Goal: Entertainment & Leisure: Consume media (video, audio)

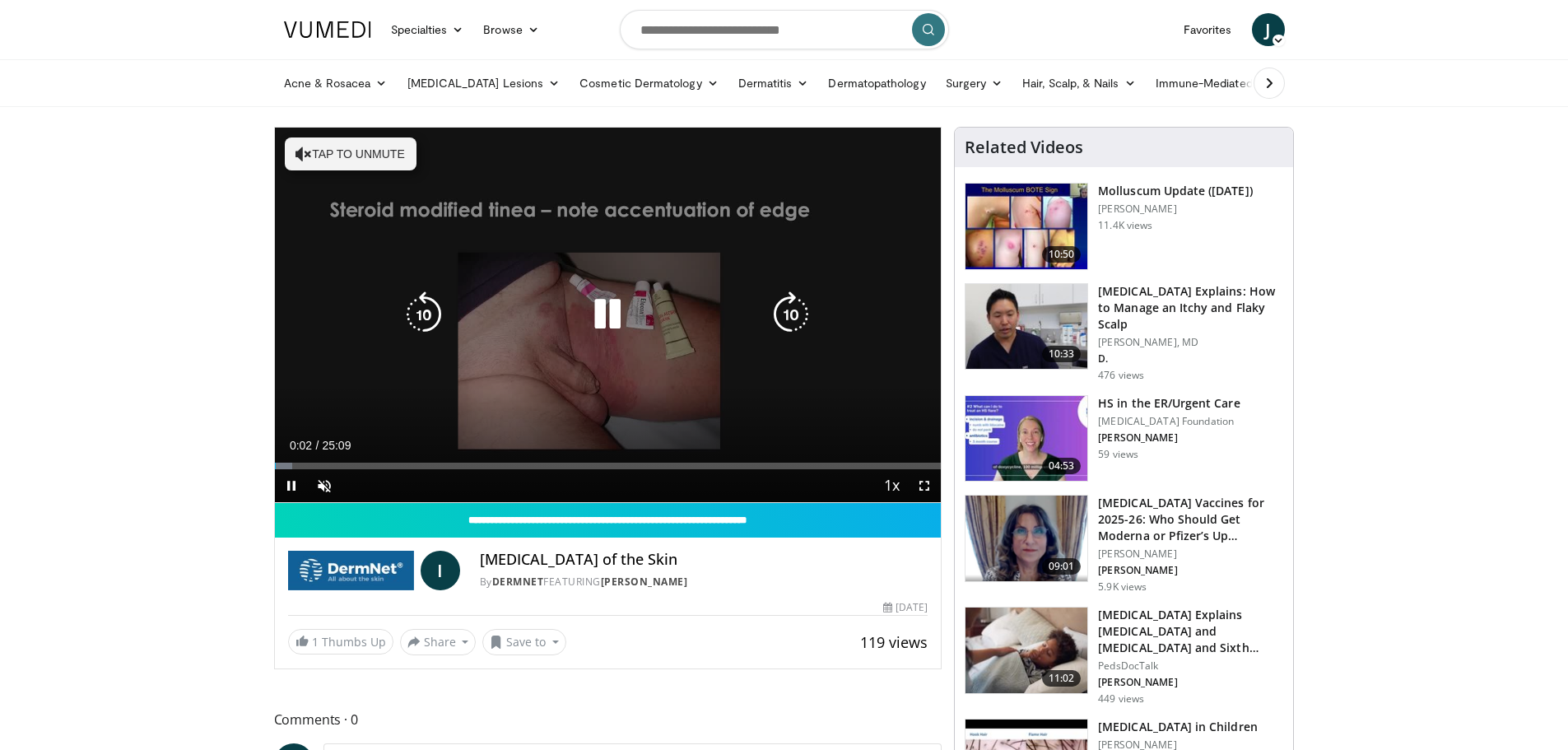
click at [375, 162] on button "Tap to unmute" at bounding box center [350, 154] width 132 height 33
click at [782, 315] on icon "Video Player" at bounding box center [790, 314] width 46 height 46
click at [784, 314] on icon "Video Player" at bounding box center [790, 314] width 46 height 46
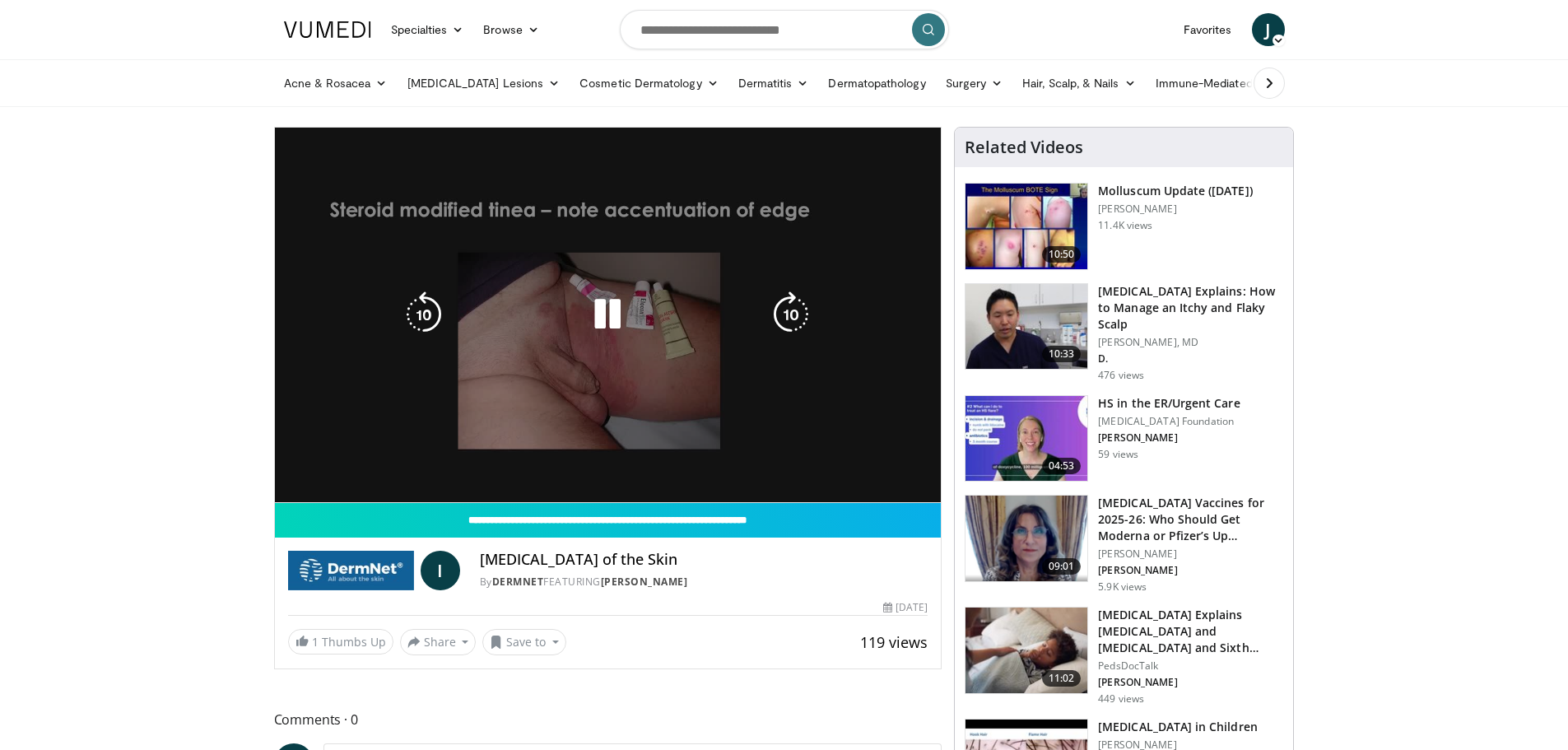
click at [752, 372] on div "20 seconds Tap to unmute" at bounding box center [608, 315] width 667 height 375
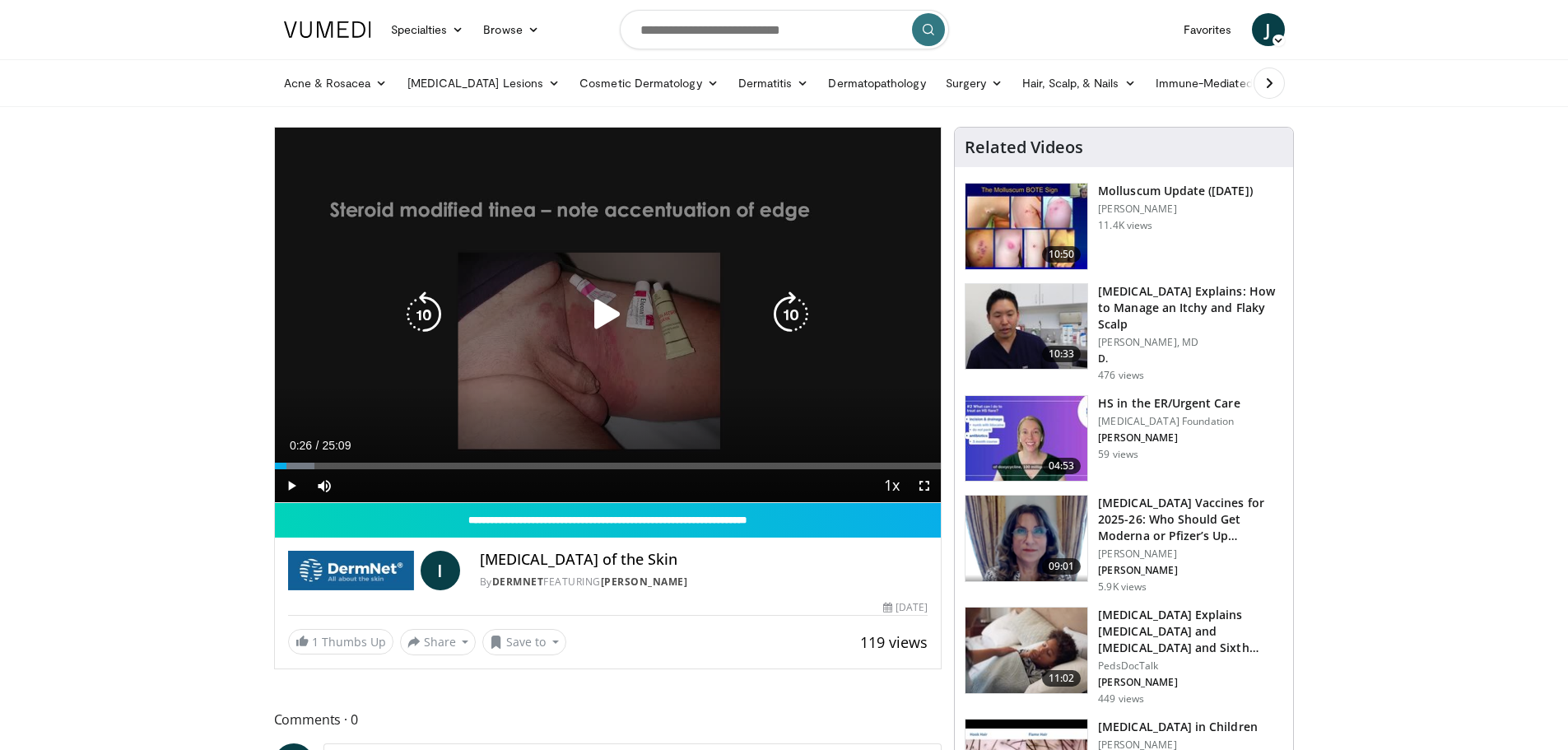
click at [787, 318] on icon "Video Player" at bounding box center [790, 314] width 46 height 46
click at [603, 308] on icon "Video Player" at bounding box center [607, 314] width 46 height 46
click at [624, 220] on div "10 seconds Tap to unmute" at bounding box center [608, 315] width 667 height 375
click at [613, 322] on icon "Video Player" at bounding box center [607, 314] width 46 height 46
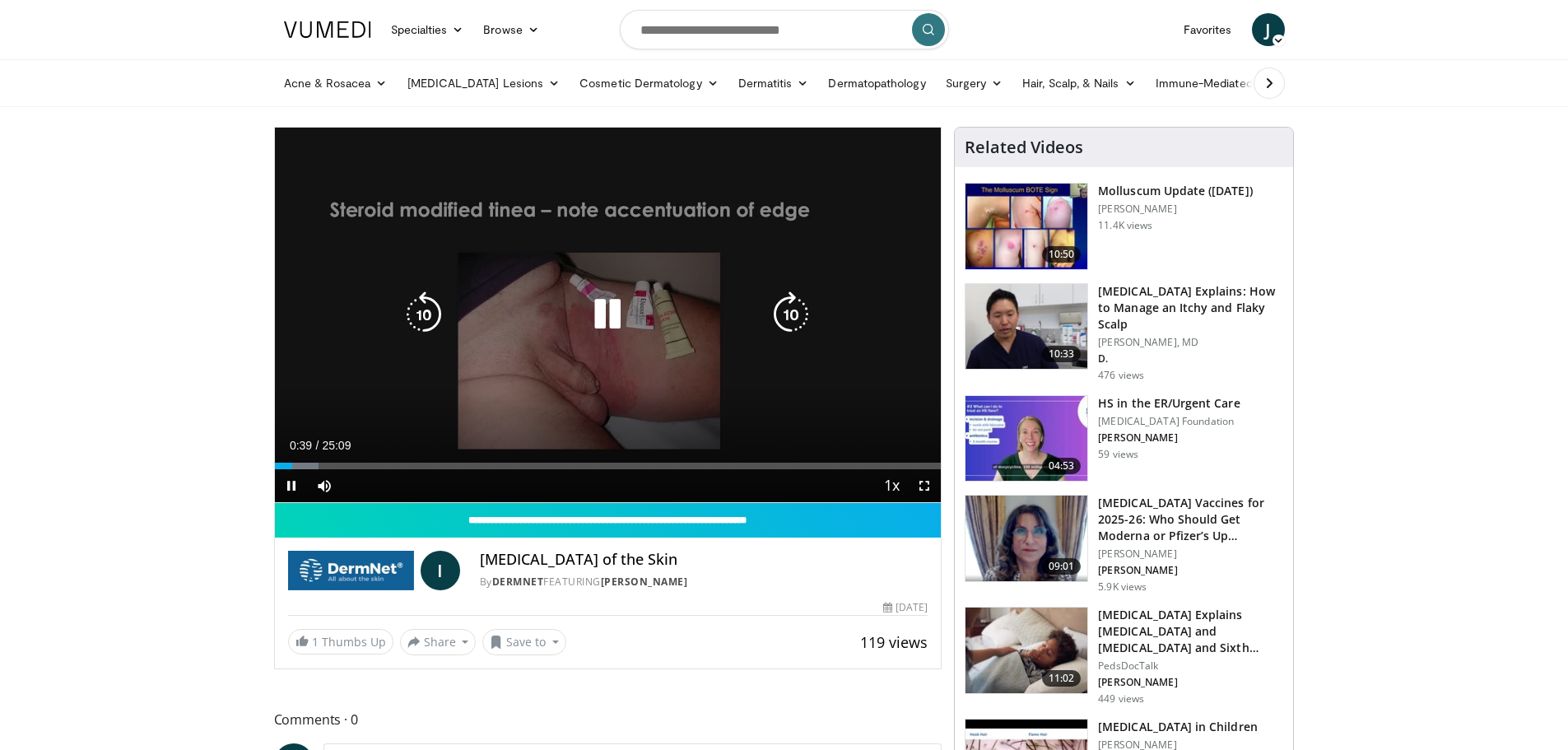
click at [777, 321] on icon "Video Player" at bounding box center [790, 314] width 46 height 46
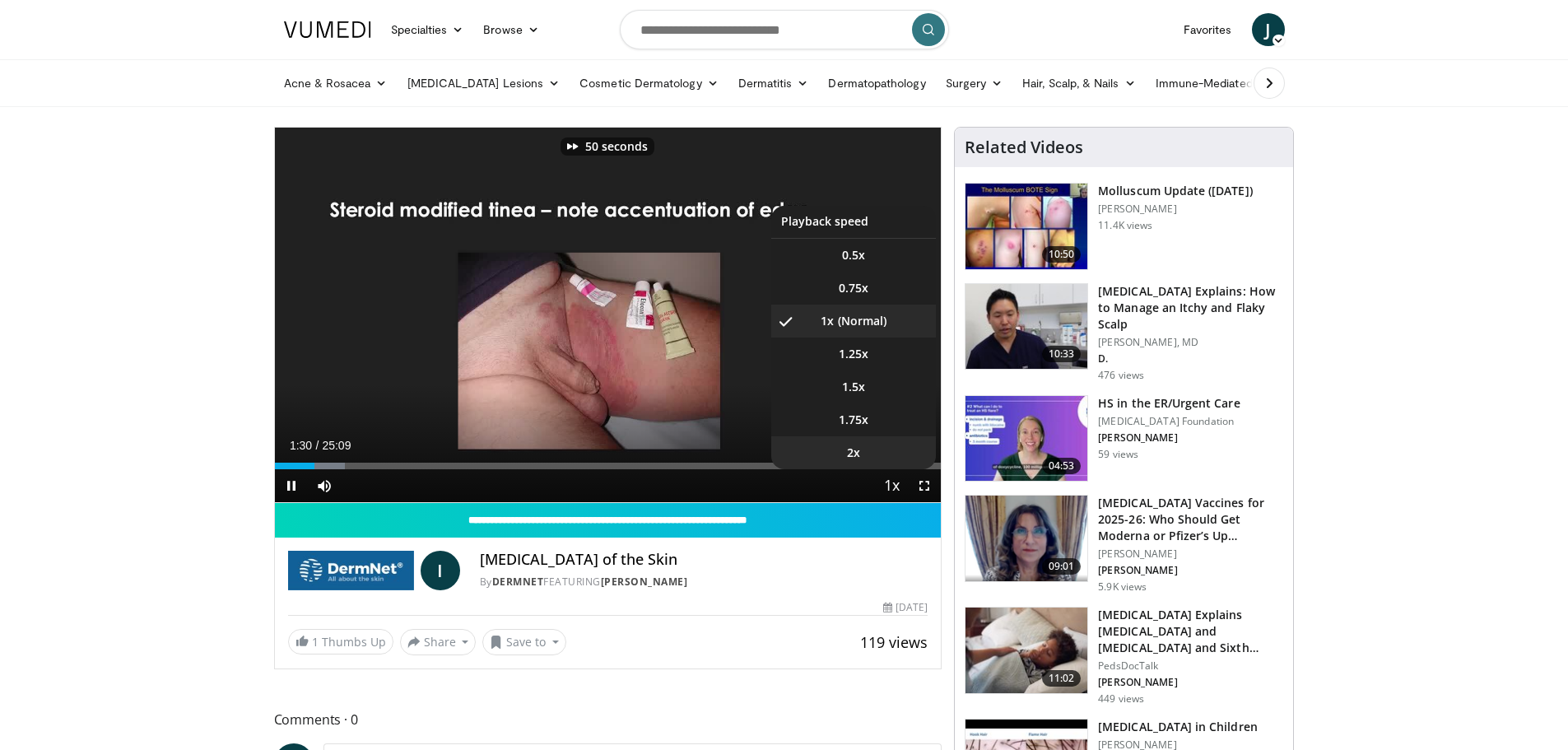
click at [870, 452] on li "2x" at bounding box center [853, 452] width 165 height 33
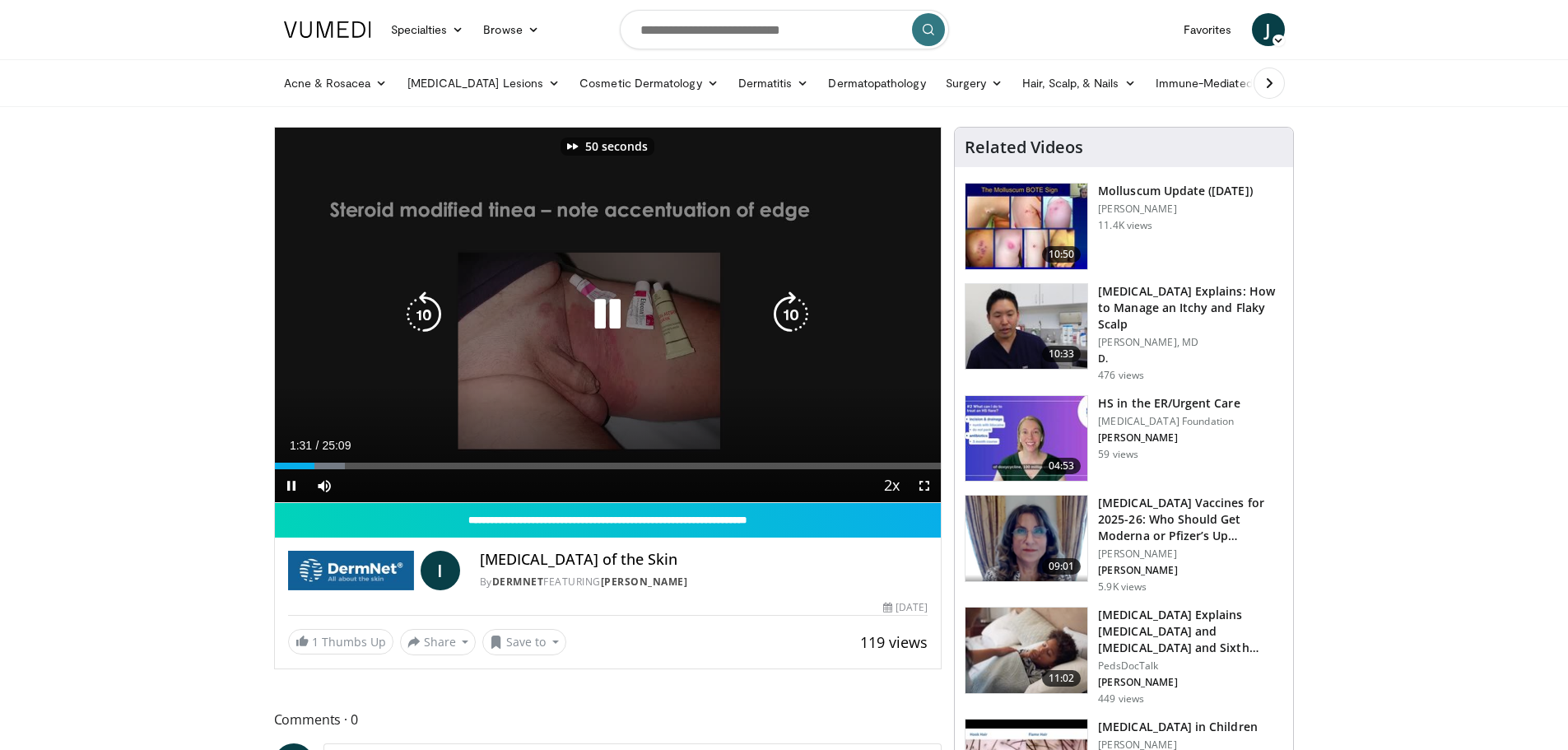
click at [779, 308] on icon "Video Player" at bounding box center [790, 314] width 46 height 46
click at [778, 308] on icon "Video Player" at bounding box center [790, 314] width 46 height 46
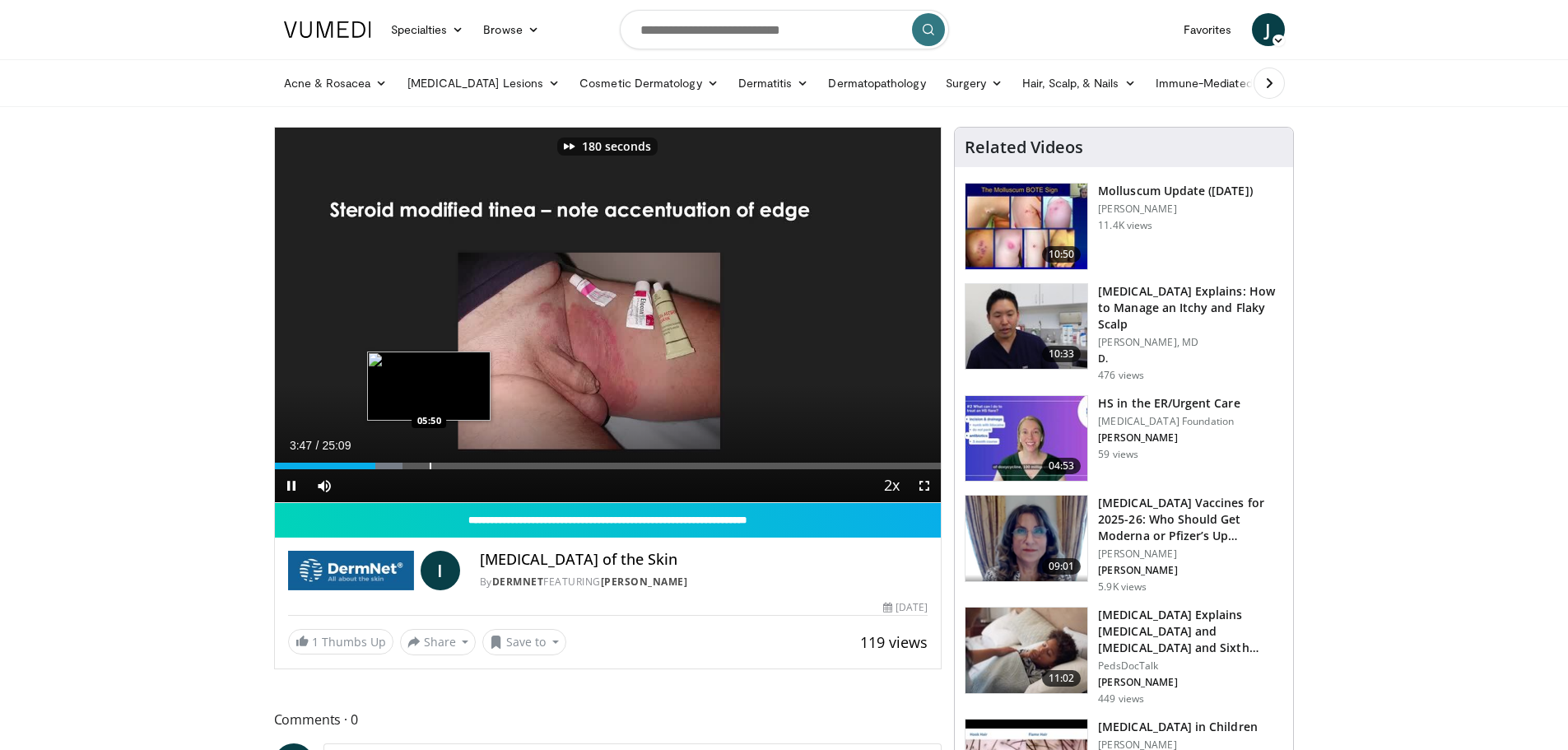
click at [409, 465] on div "Loaded : 19.17% 03:47 05:50" at bounding box center [608, 465] width 667 height 7
click at [475, 470] on div "Current Time 5:04 / Duration 25:09 Pause Skip Backward Skip Forward Mute Loaded…" at bounding box center [608, 485] width 667 height 33
click at [409, 467] on div "Progress Bar" at bounding box center [410, 465] width 2 height 7
click at [406, 467] on div "Progress Bar" at bounding box center [407, 465] width 2 height 7
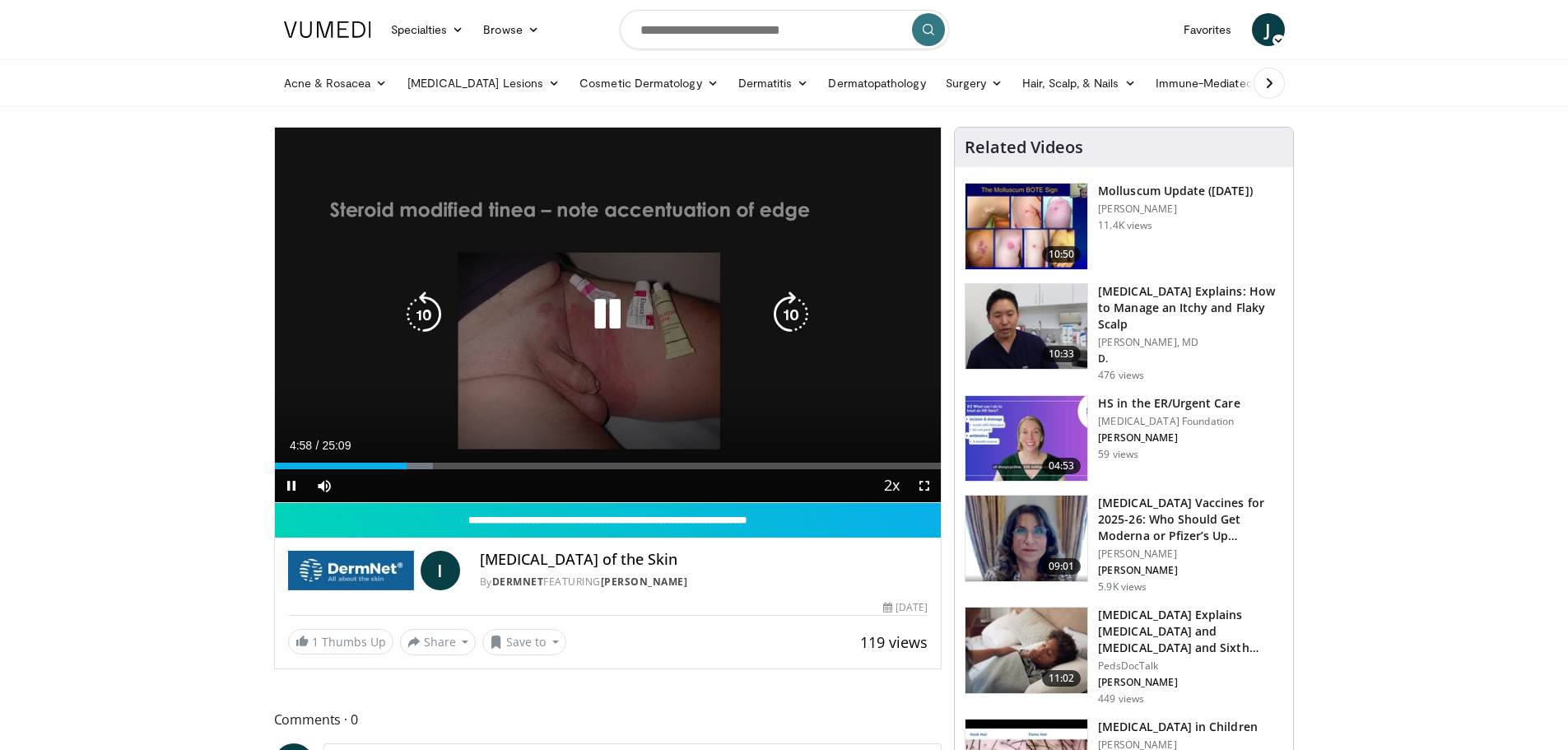
click at [440, 310] on icon "Video Player" at bounding box center [424, 314] width 46 height 46
click at [425, 311] on icon "Video Player" at bounding box center [424, 314] width 46 height 46
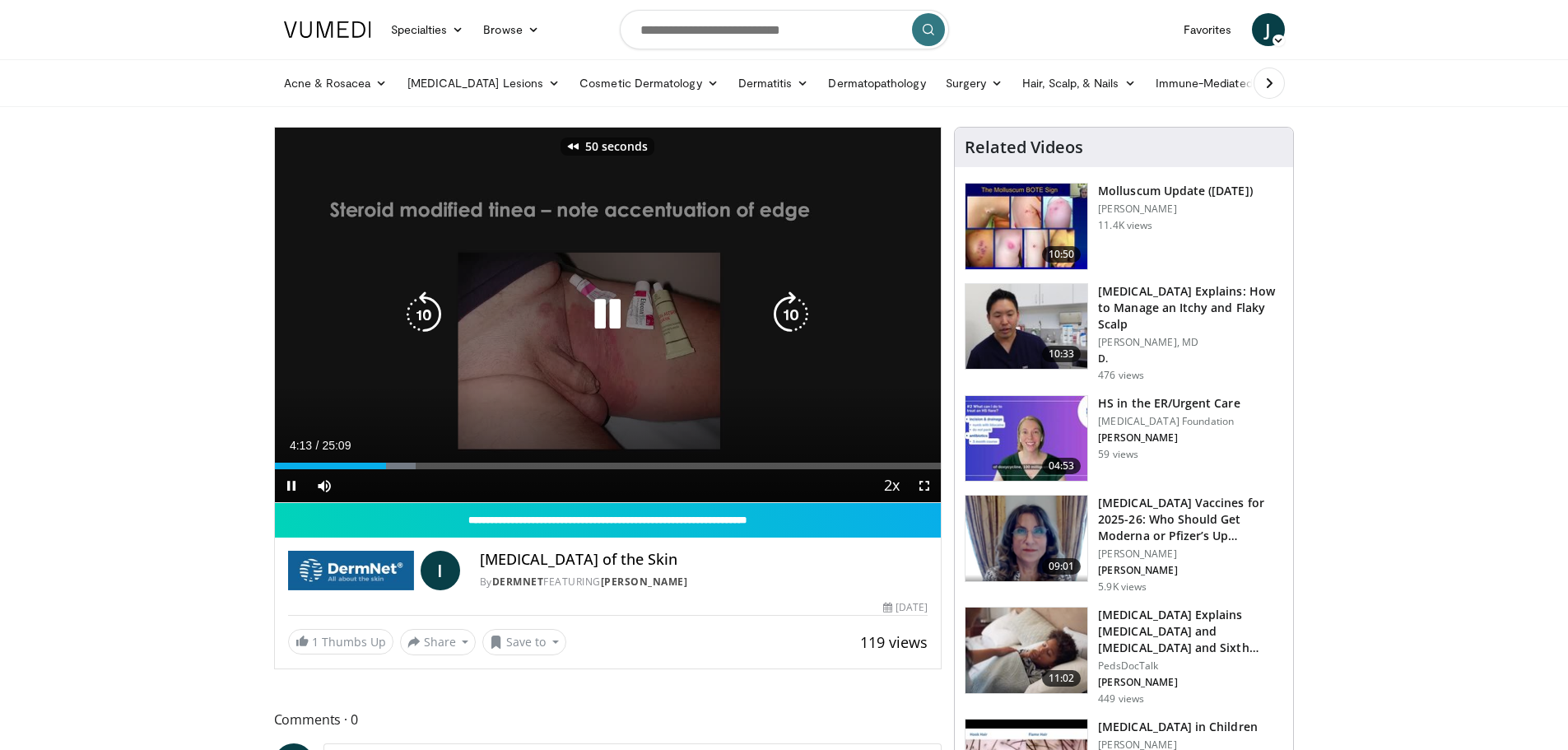
click at [430, 316] on icon "Video Player" at bounding box center [424, 314] width 46 height 46
click at [787, 320] on icon "Video Player" at bounding box center [790, 314] width 46 height 46
click at [781, 319] on icon "Video Player" at bounding box center [790, 314] width 46 height 46
click at [781, 318] on icon "Video Player" at bounding box center [790, 314] width 46 height 46
click at [783, 317] on icon "Video Player" at bounding box center [790, 314] width 46 height 46
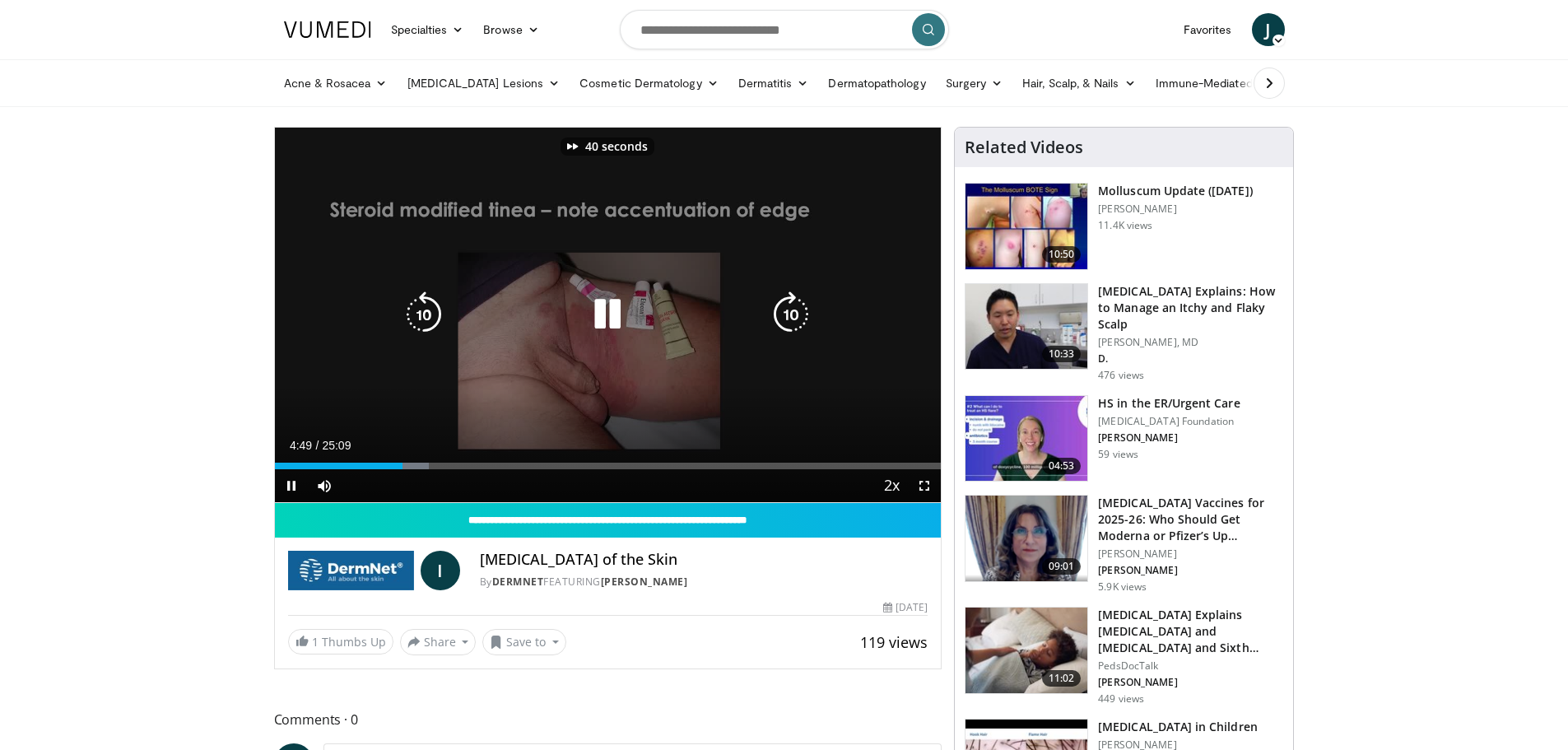
click at [787, 312] on icon "Video Player" at bounding box center [790, 314] width 46 height 46
click at [434, 313] on icon "Video Player" at bounding box center [424, 314] width 46 height 46
click at [423, 318] on icon "Video Player" at bounding box center [424, 314] width 46 height 46
click at [792, 311] on icon "Video Player" at bounding box center [790, 314] width 46 height 46
click at [604, 310] on icon "Video Player" at bounding box center [607, 314] width 46 height 46
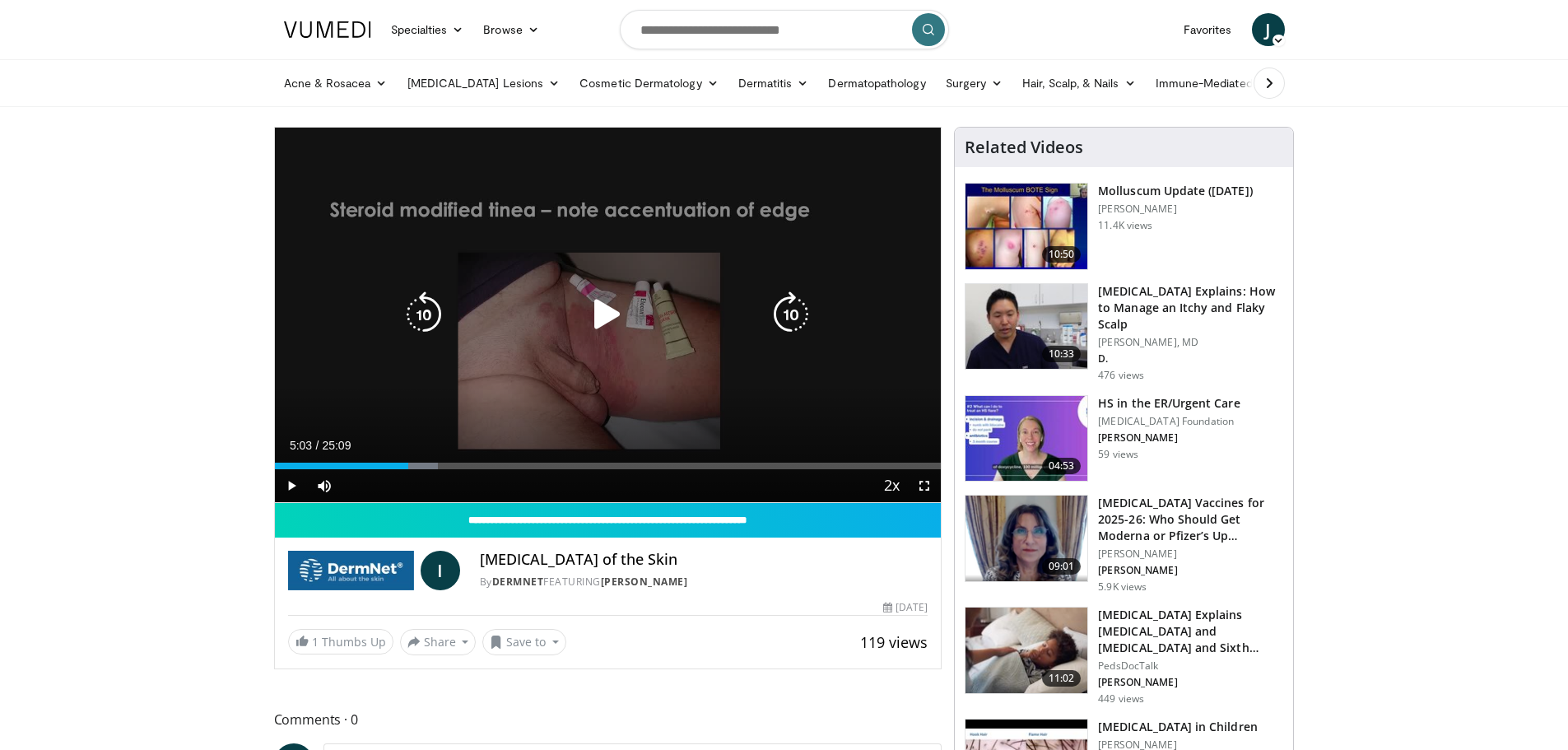
click at [604, 311] on icon "Video Player" at bounding box center [607, 314] width 46 height 46
click at [788, 312] on icon "Video Player" at bounding box center [790, 314] width 46 height 46
click at [793, 312] on icon "Video Player" at bounding box center [790, 314] width 46 height 46
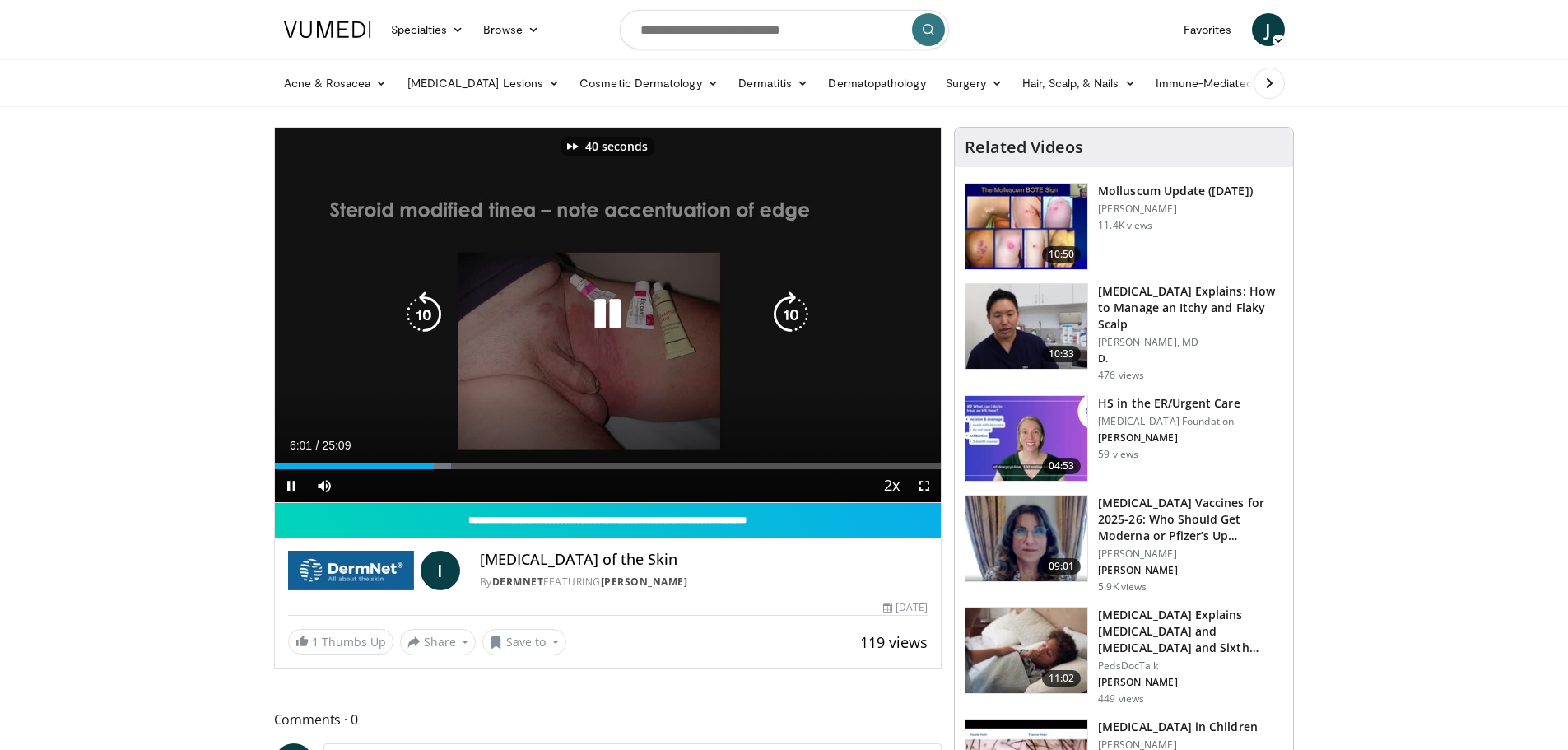
click at [793, 312] on icon "Video Player" at bounding box center [790, 314] width 46 height 46
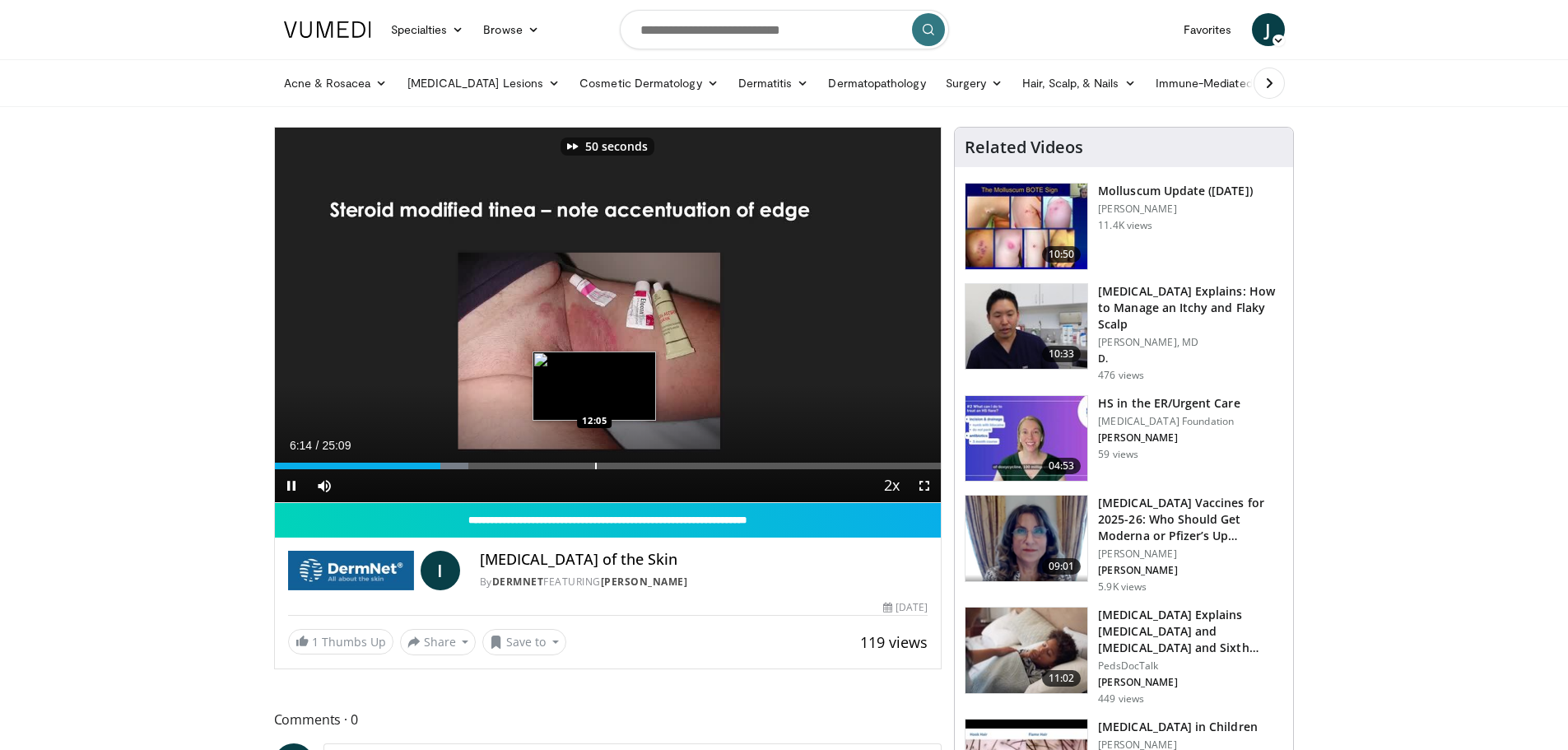
click at [595, 467] on div "Progress Bar" at bounding box center [596, 465] width 2 height 7
click at [612, 464] on div "Progress Bar" at bounding box center [613, 465] width 2 height 7
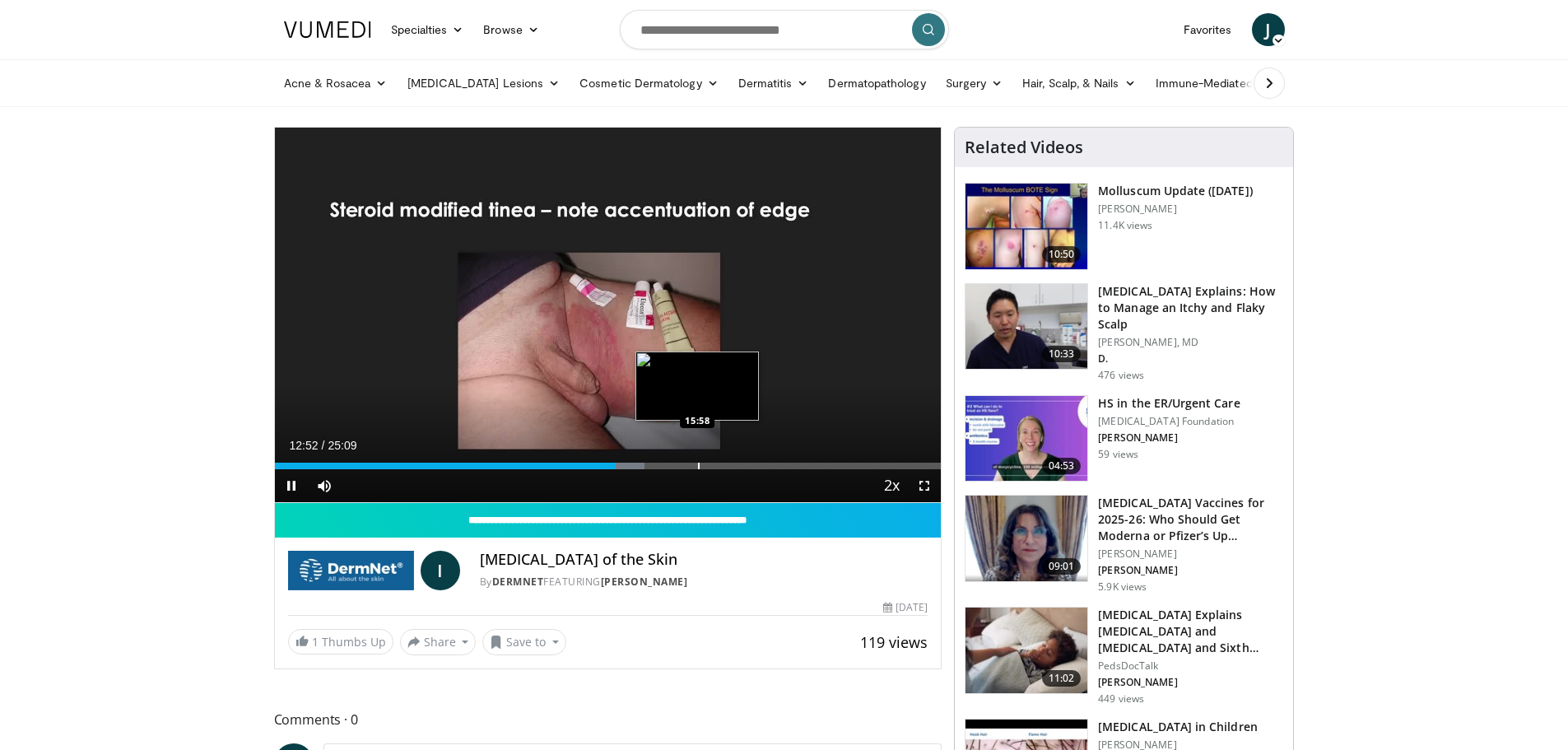
click at [698, 467] on div "Progress Bar" at bounding box center [699, 465] width 2 height 7
click at [742, 466] on div "Progress Bar" at bounding box center [743, 465] width 2 height 7
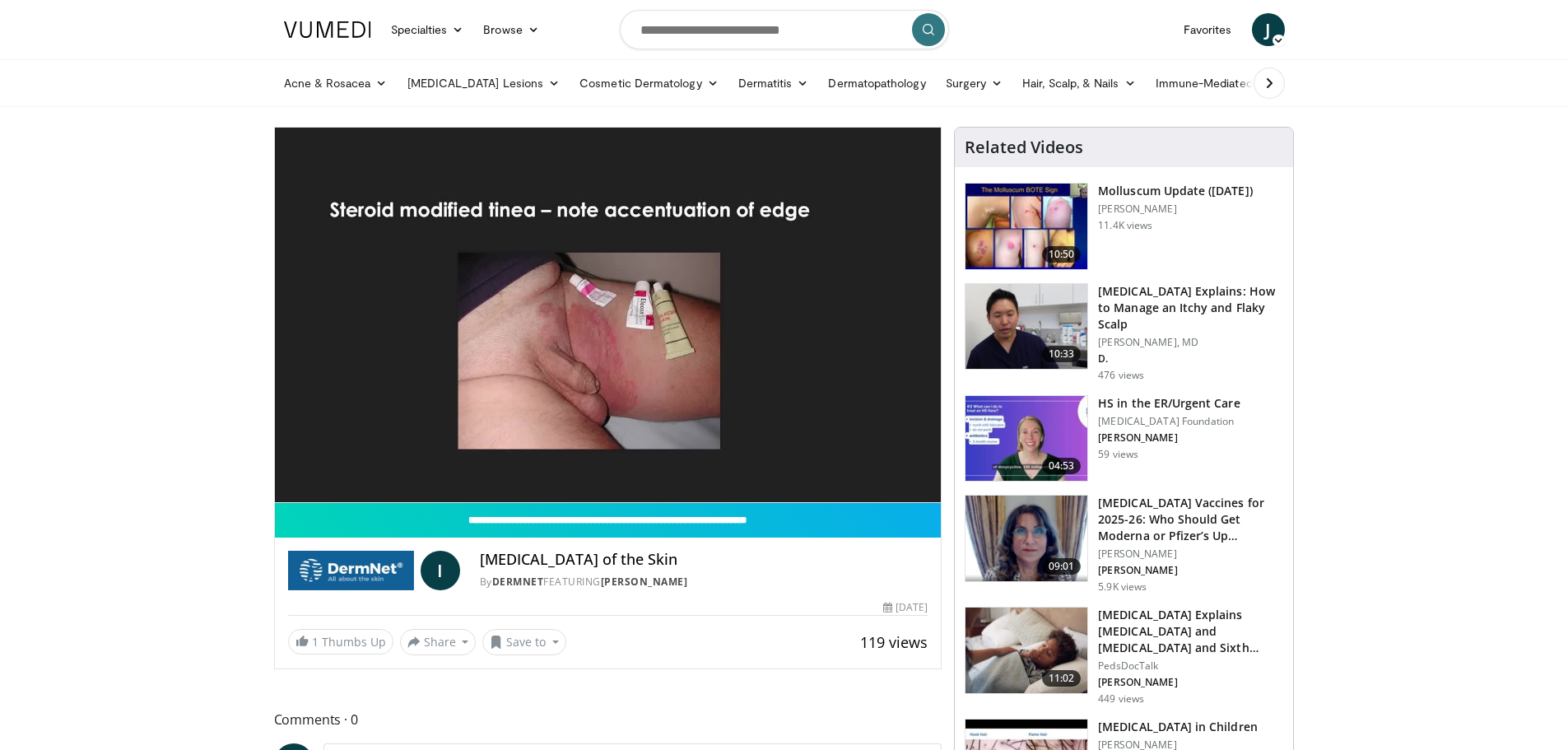
click at [800, 465] on div "50 seconds Tap to unmute" at bounding box center [608, 315] width 667 height 375
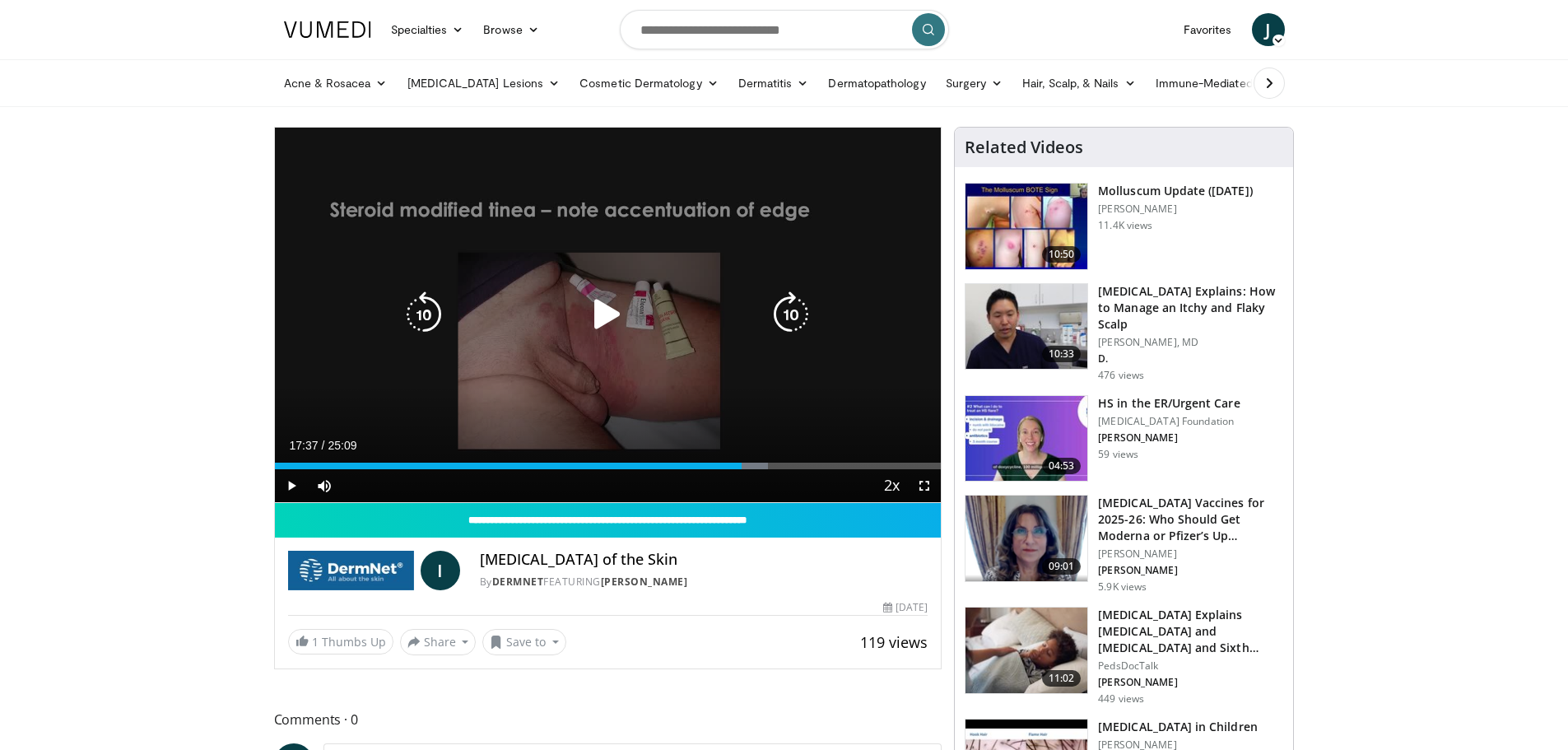
click at [590, 343] on div "50 seconds Tap to unmute" at bounding box center [608, 315] width 667 height 375
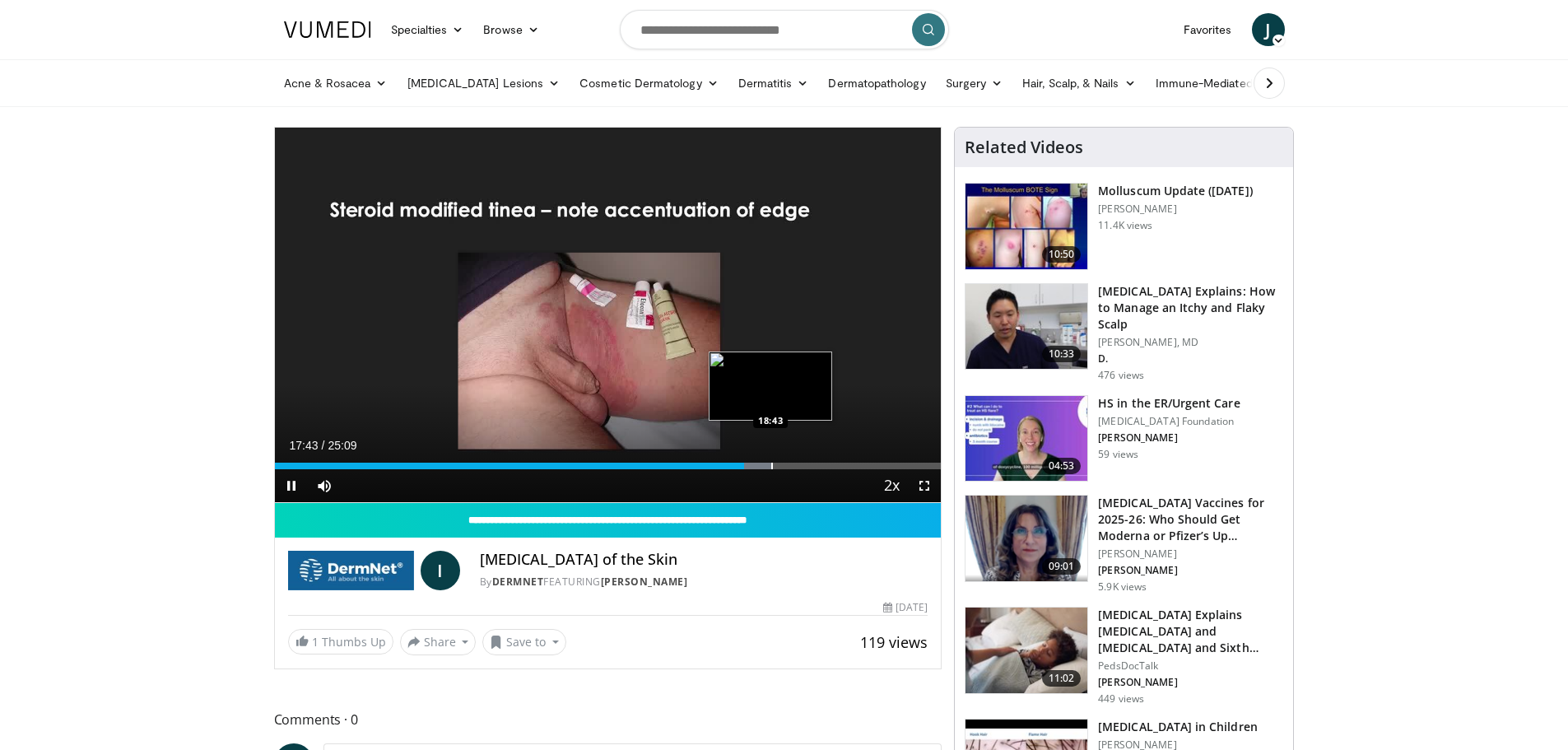
click at [771, 465] on div "Progress Bar" at bounding box center [772, 465] width 2 height 7
click at [796, 466] on div "Progress Bar" at bounding box center [797, 465] width 2 height 7
click at [820, 465] on div "Progress Bar" at bounding box center [821, 465] width 2 height 7
click at [844, 463] on div "Progress Bar" at bounding box center [845, 465] width 2 height 7
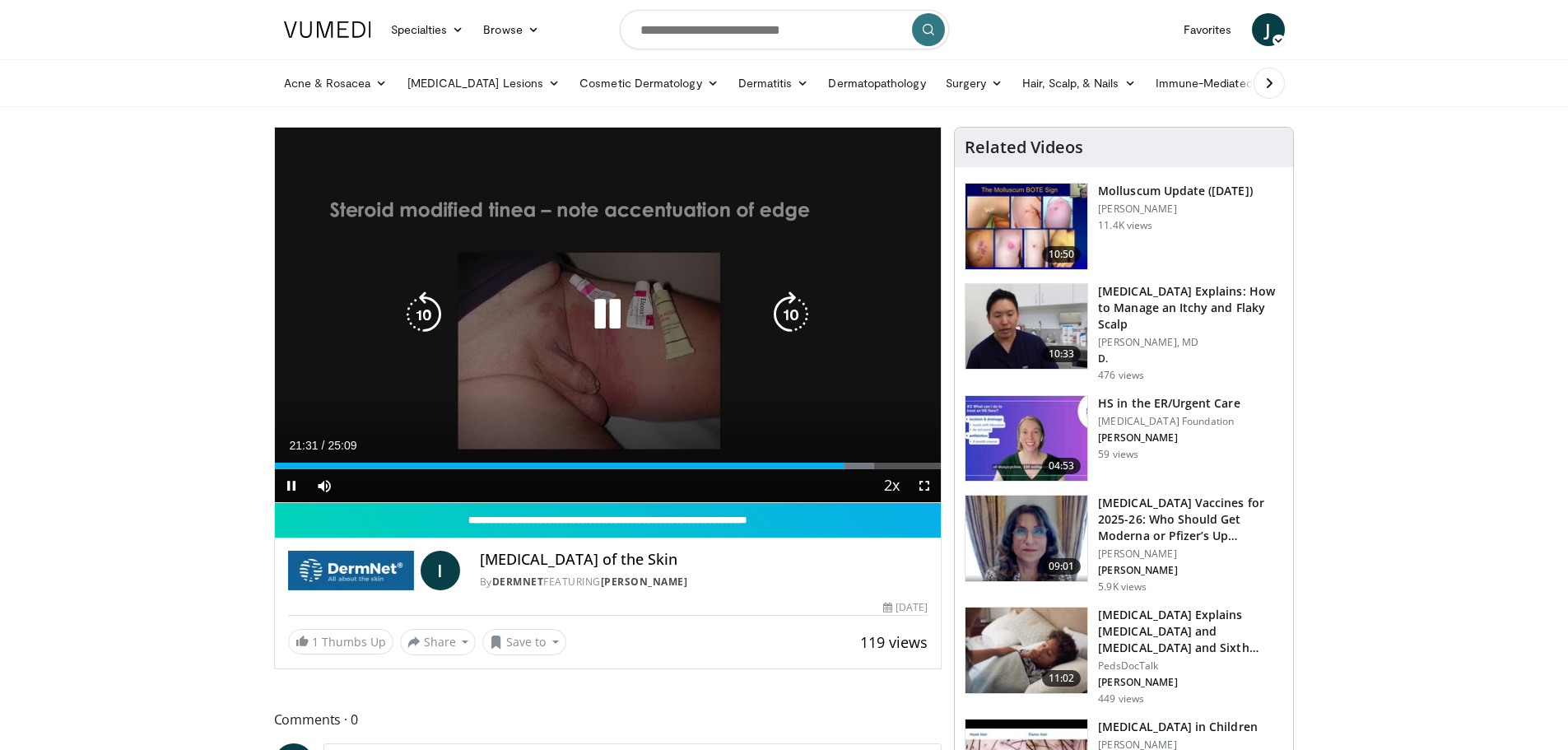
click at [862, 465] on div "Progress Bar" at bounding box center [853, 465] width 42 height 7
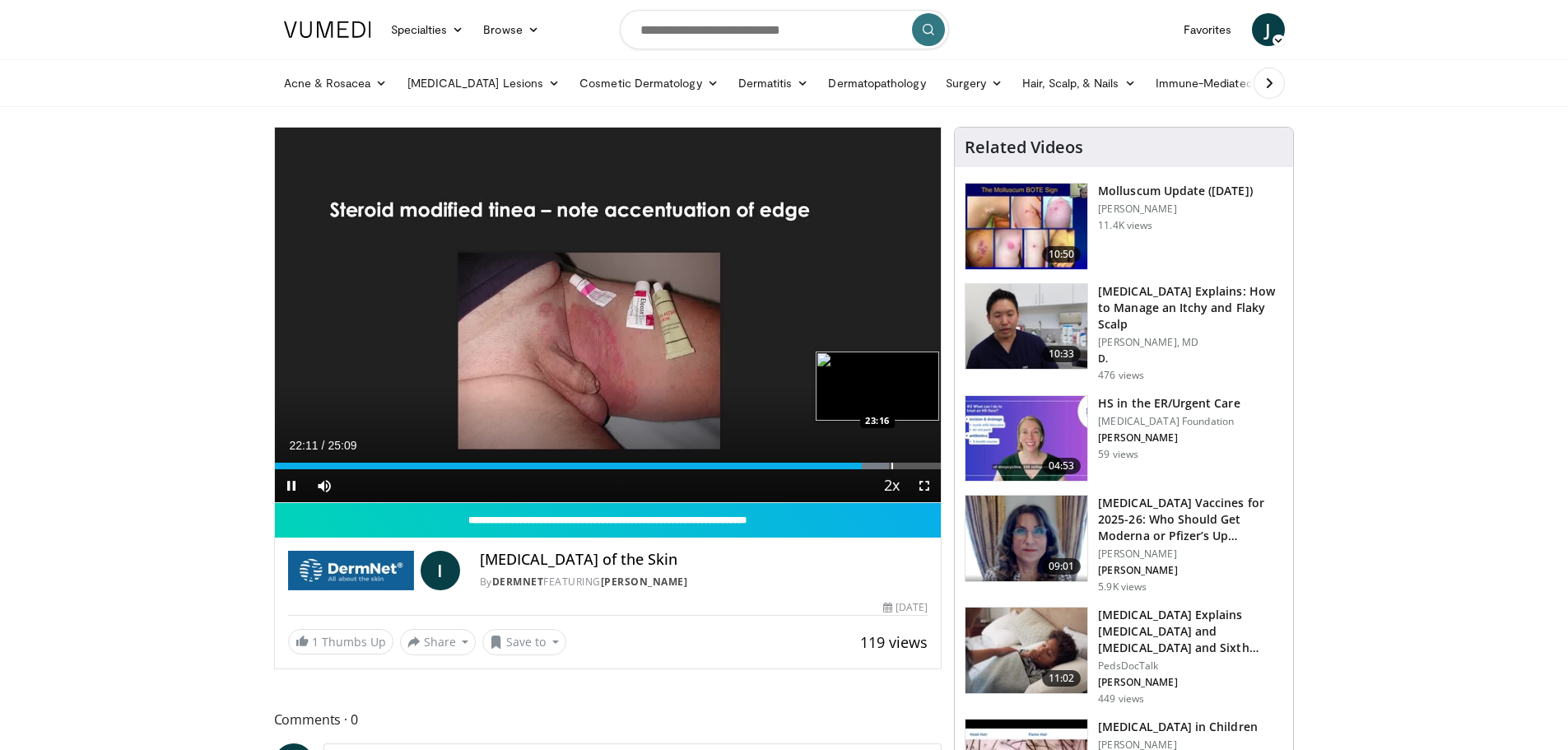
click at [883, 467] on div "Progress Bar" at bounding box center [868, 465] width 40 height 7
click at [913, 467] on div "Progress Bar" at bounding box center [913, 465] width 2 height 7
click at [917, 466] on div "Progress Bar" at bounding box center [918, 465] width 2 height 7
click at [927, 464] on div "Progress Bar" at bounding box center [928, 465] width 2 height 7
click at [914, 466] on div "Progress Bar" at bounding box center [913, 465] width 2 height 7
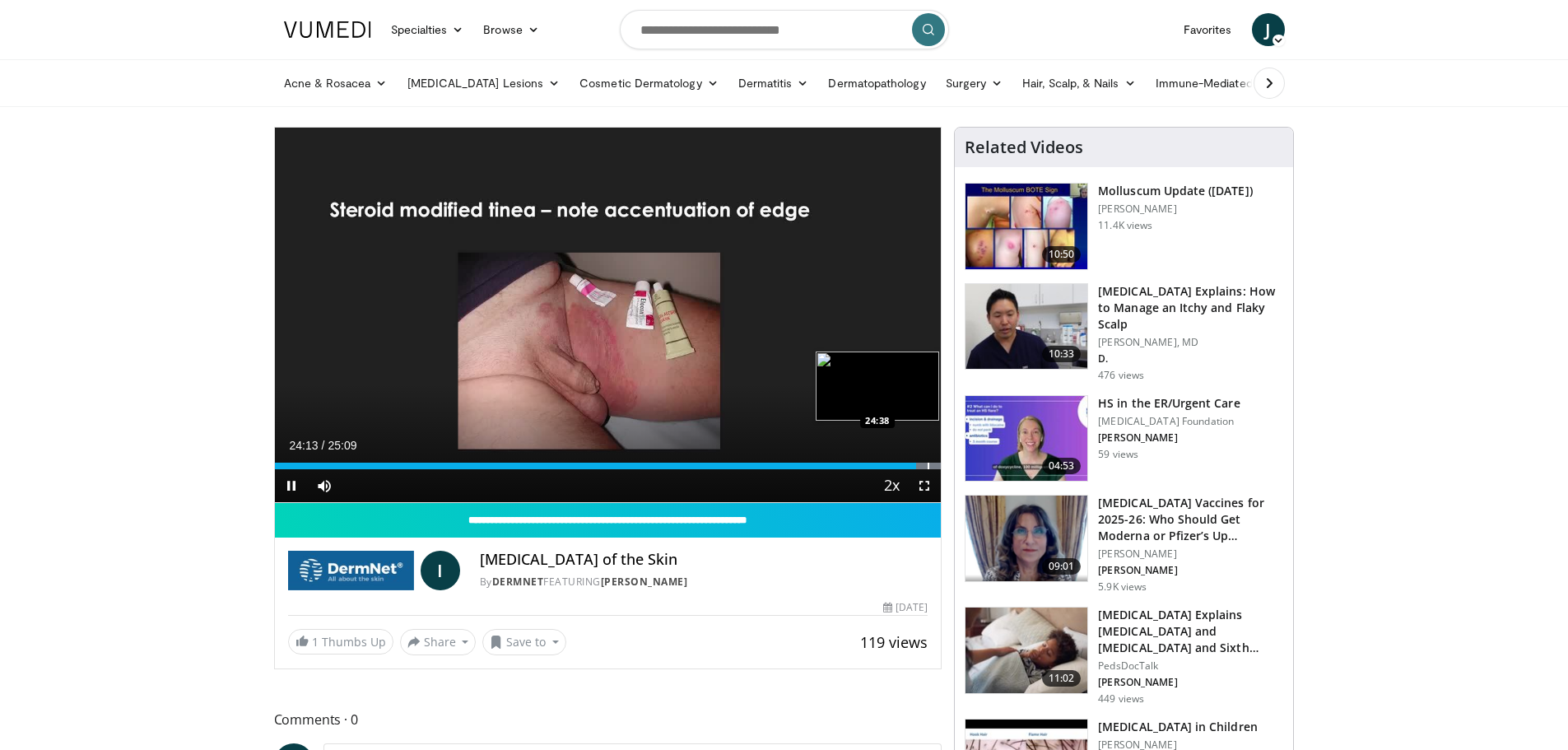
click at [928, 466] on div "Progress Bar" at bounding box center [929, 465] width 2 height 7
click at [937, 468] on div "Progress Bar" at bounding box center [938, 465] width 2 height 7
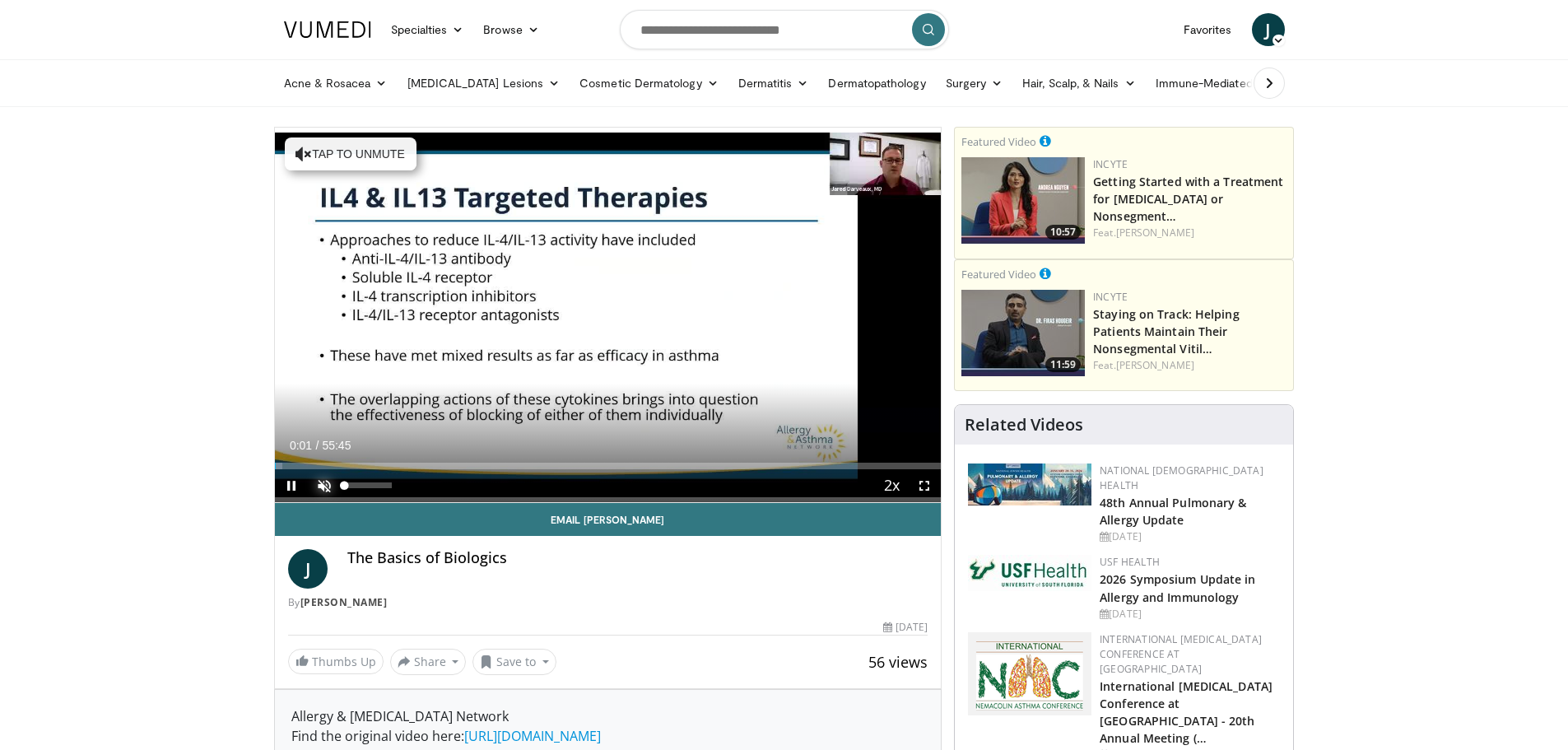
click at [329, 478] on span "Video Player" at bounding box center [324, 485] width 33 height 33
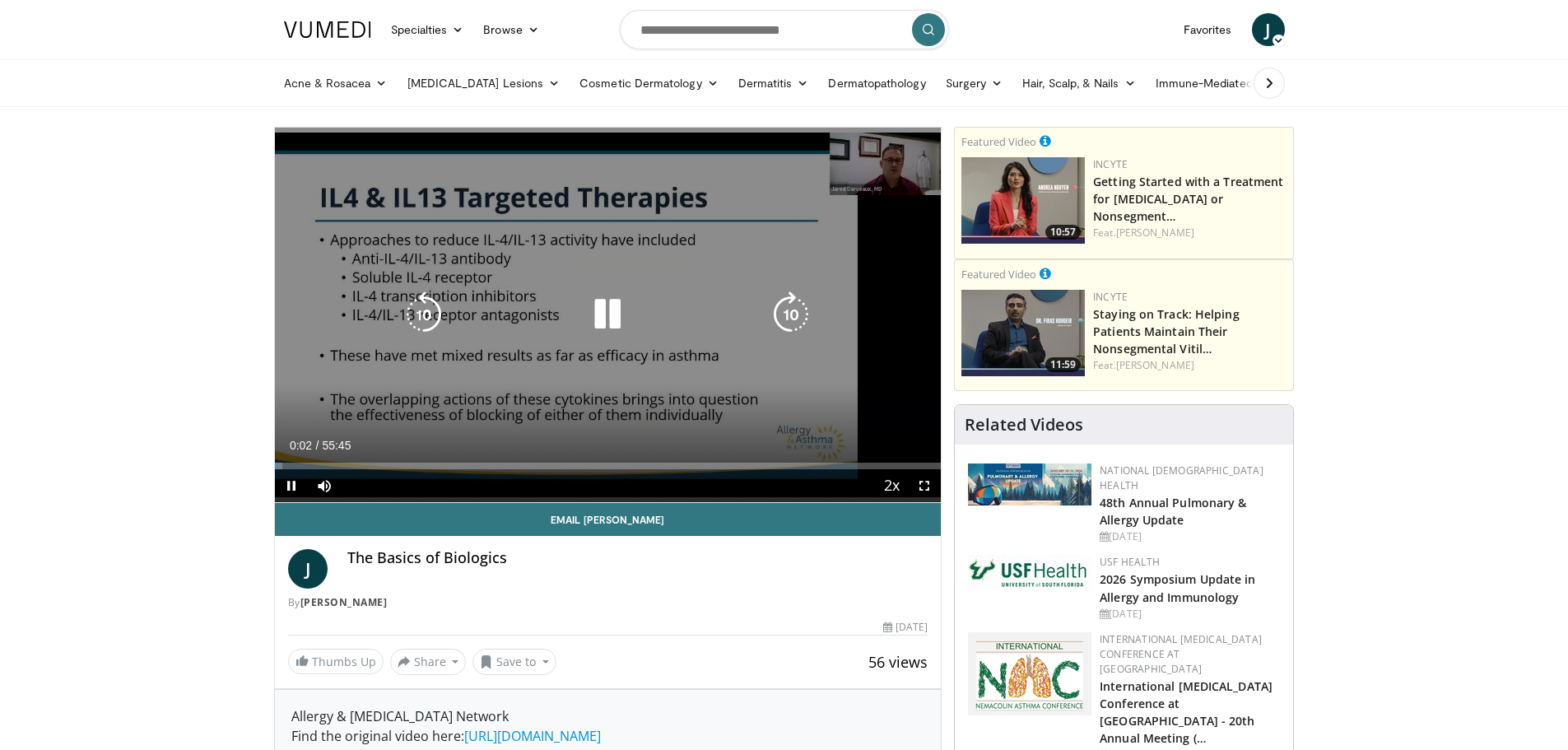
click at [774, 311] on icon "Video Player" at bounding box center [790, 314] width 46 height 46
click at [778, 311] on icon "Video Player" at bounding box center [790, 314] width 46 height 46
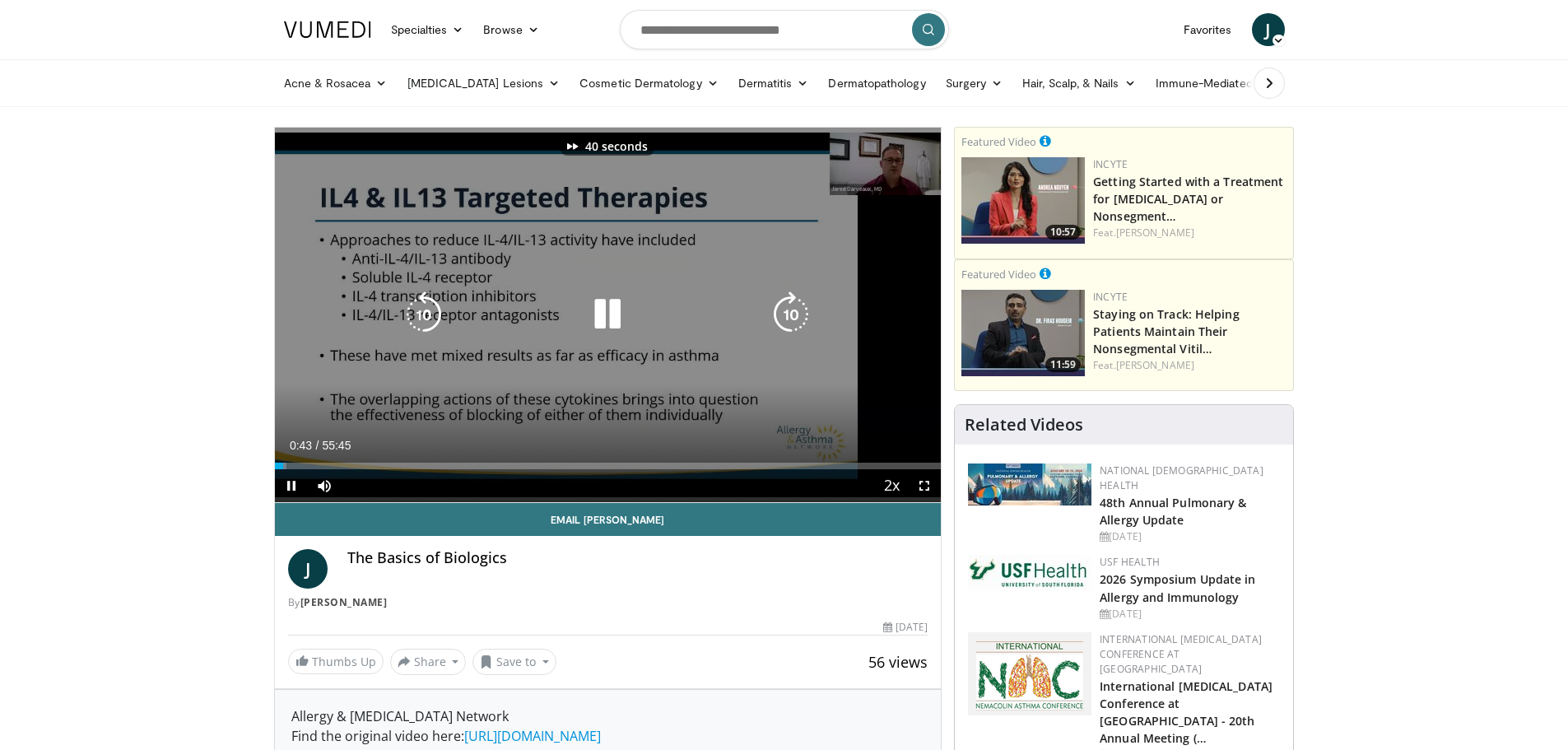
click at [778, 311] on icon "Video Player" at bounding box center [790, 314] width 46 height 46
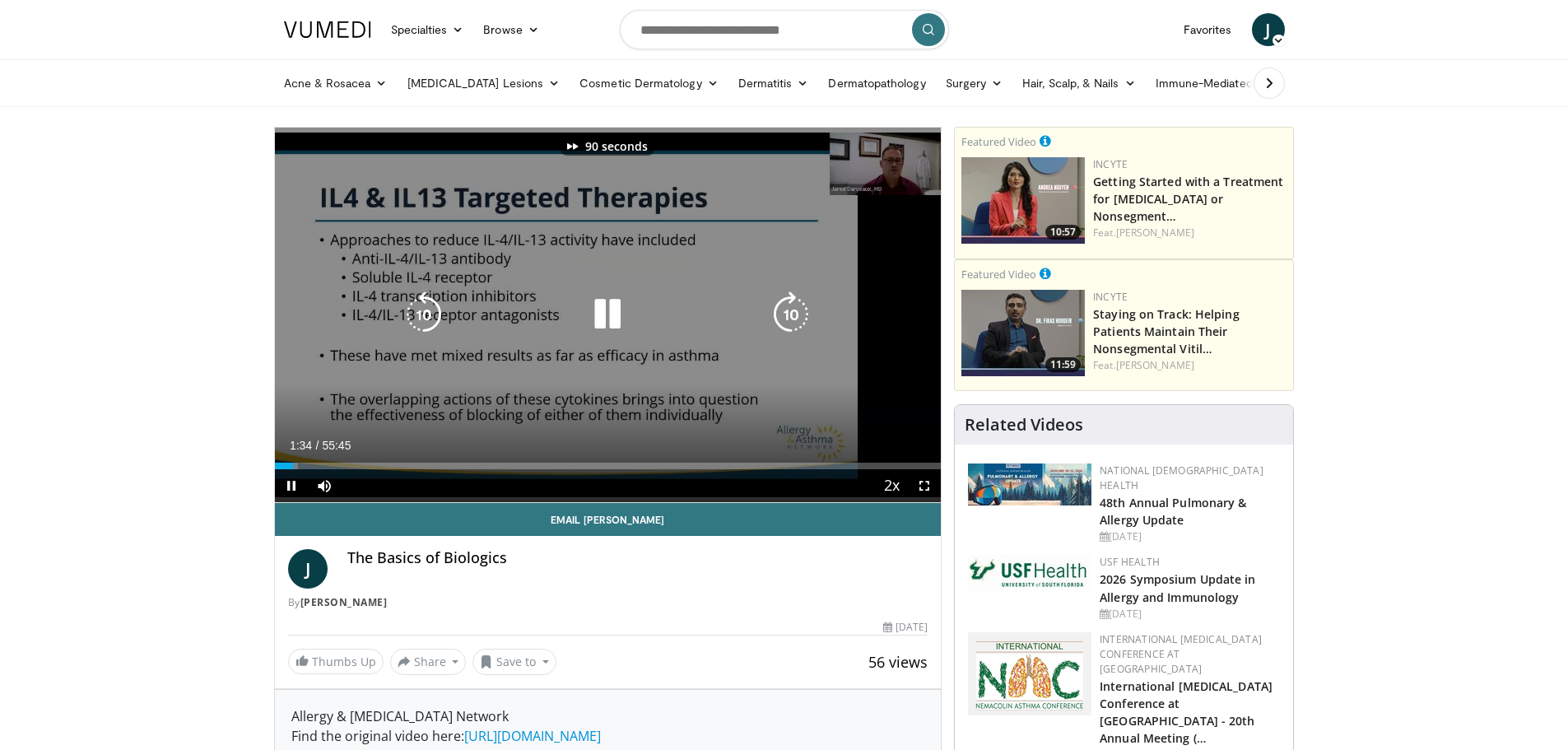
click at [778, 311] on icon "Video Player" at bounding box center [790, 314] width 46 height 46
click at [784, 311] on icon "Video Player" at bounding box center [790, 314] width 46 height 46
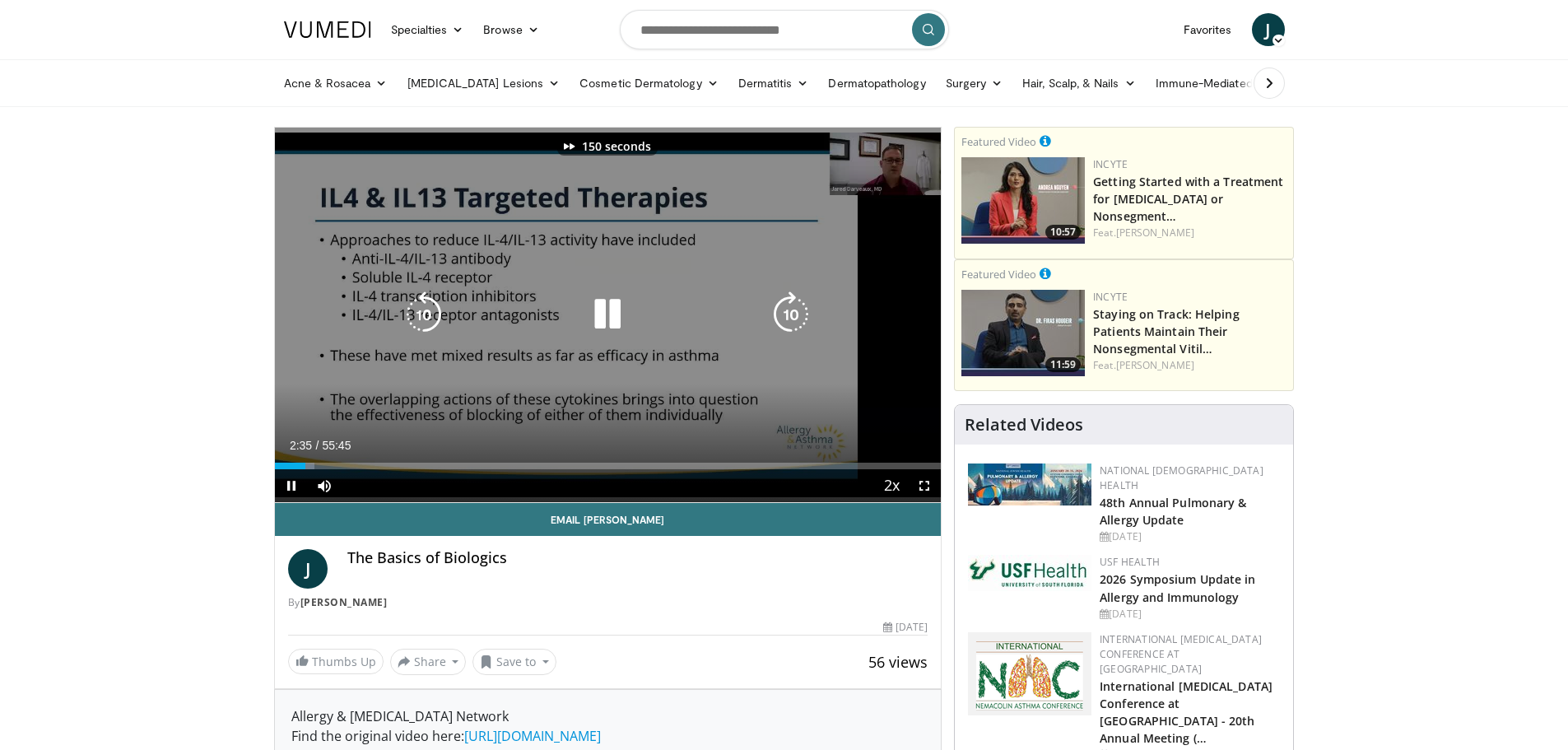
click at [784, 311] on icon "Video Player" at bounding box center [790, 314] width 46 height 46
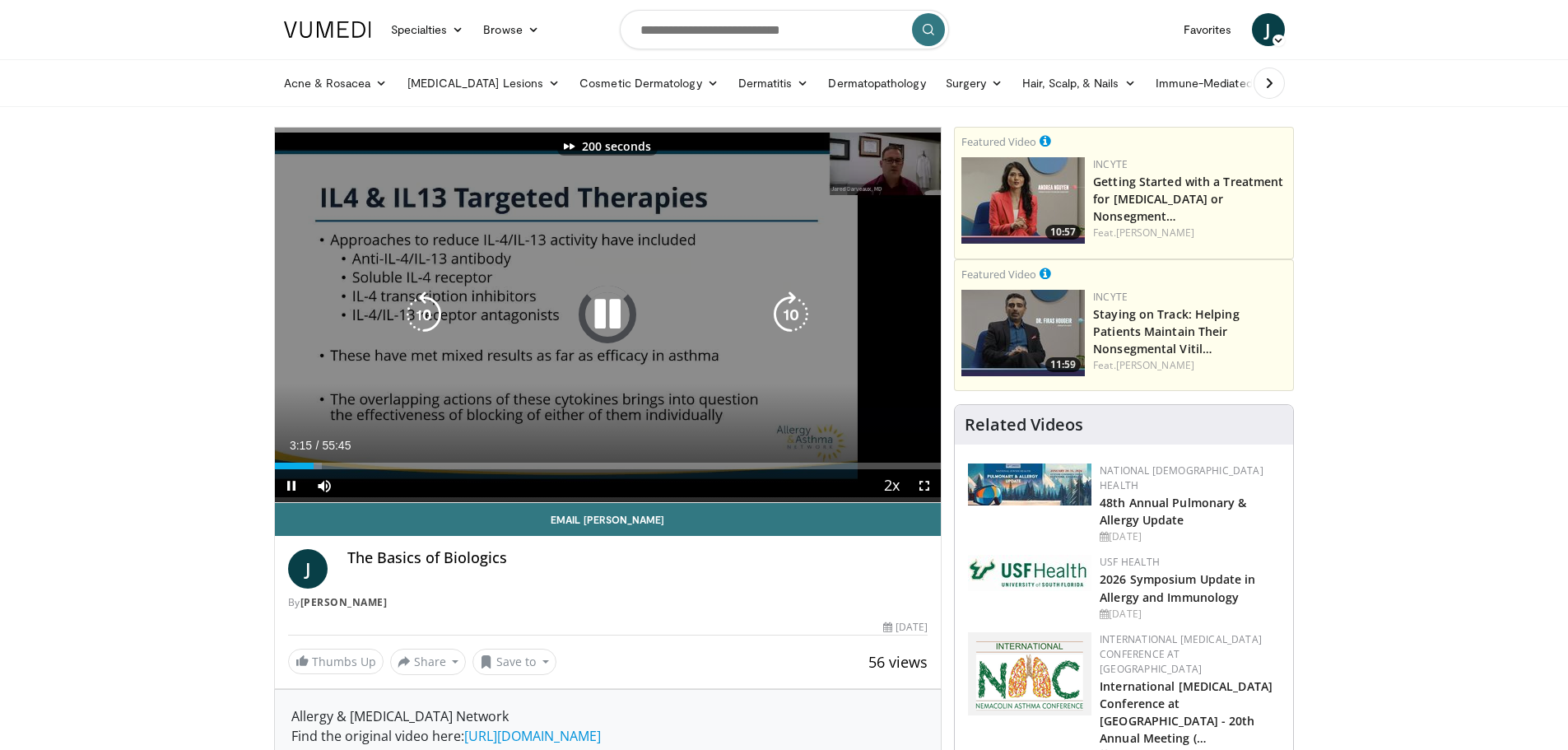
click at [784, 311] on icon "Video Player" at bounding box center [790, 314] width 46 height 46
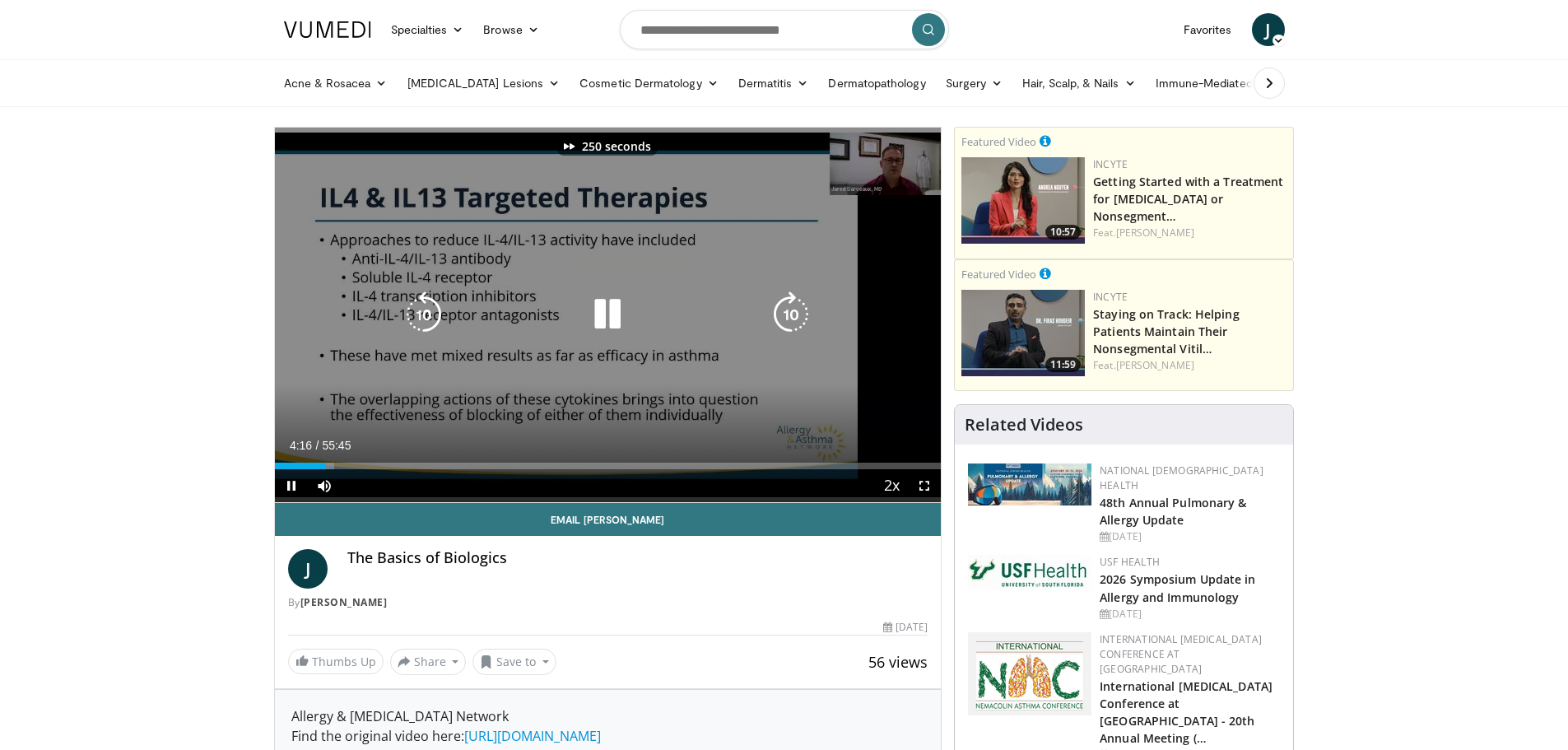
click at [784, 311] on icon "Video Player" at bounding box center [790, 314] width 46 height 46
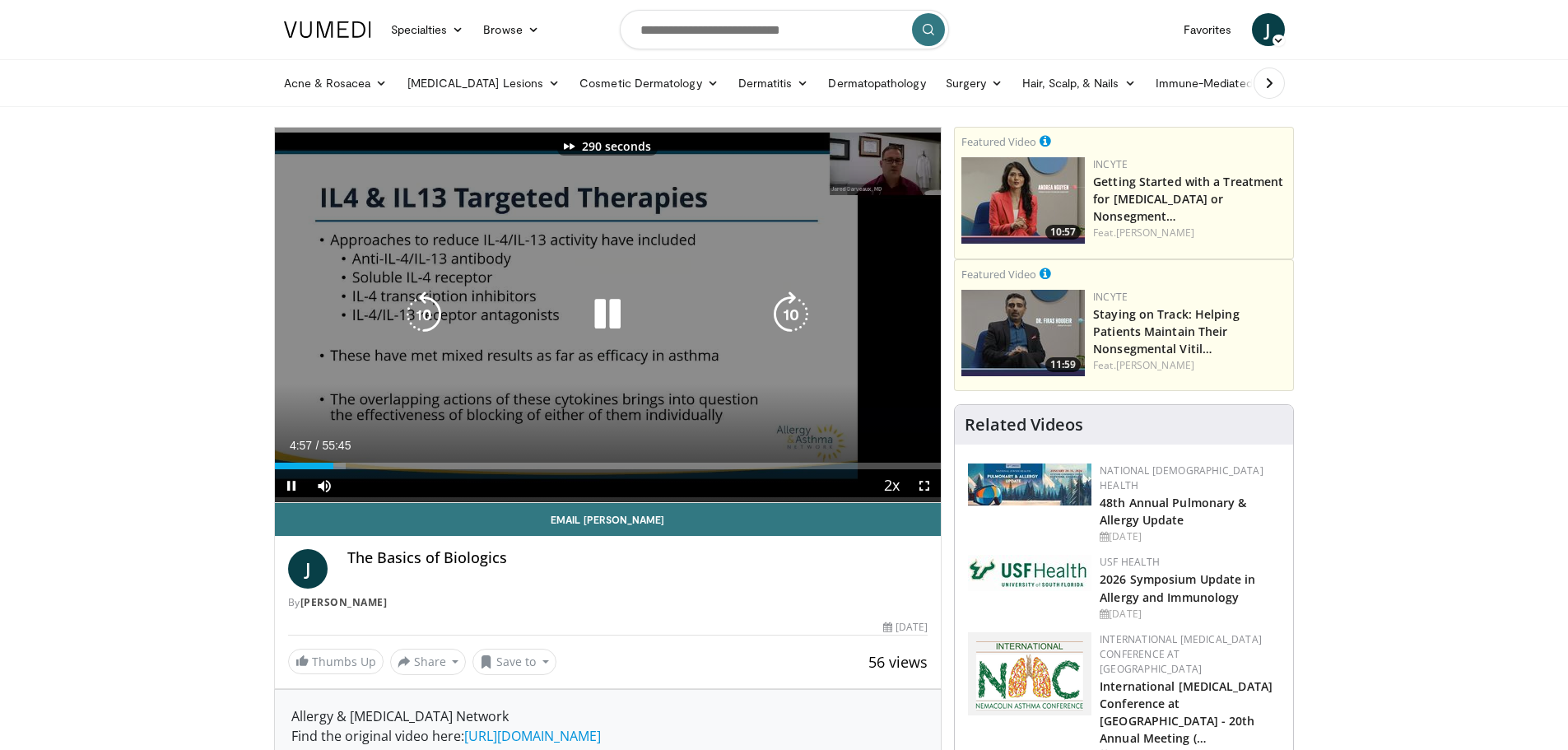
click at [784, 311] on icon "Video Player" at bounding box center [790, 314] width 46 height 46
click at [784, 312] on icon "Video Player" at bounding box center [790, 314] width 46 height 46
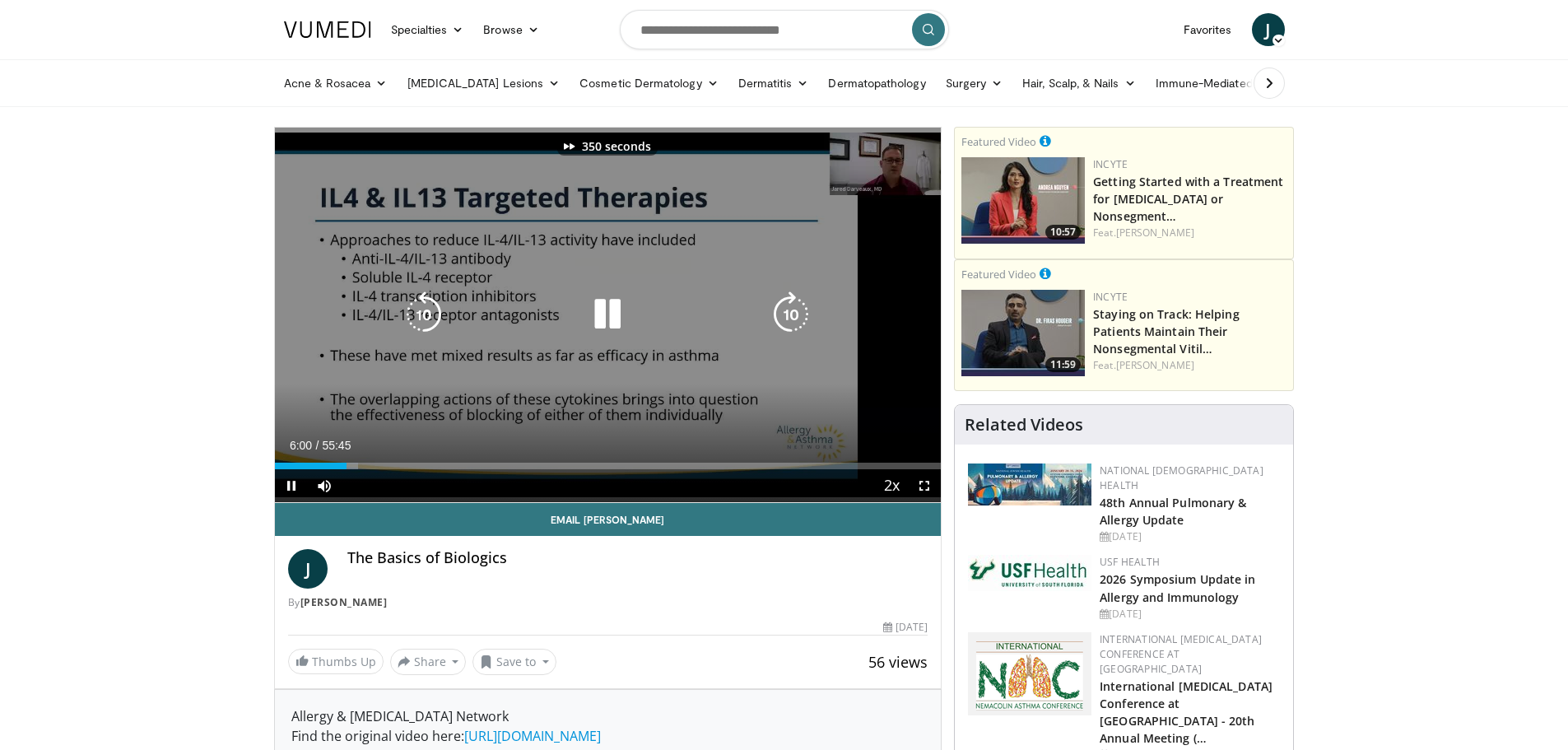
click at [784, 312] on icon "Video Player" at bounding box center [790, 314] width 46 height 46
click at [785, 312] on icon "Video Player" at bounding box center [790, 314] width 46 height 46
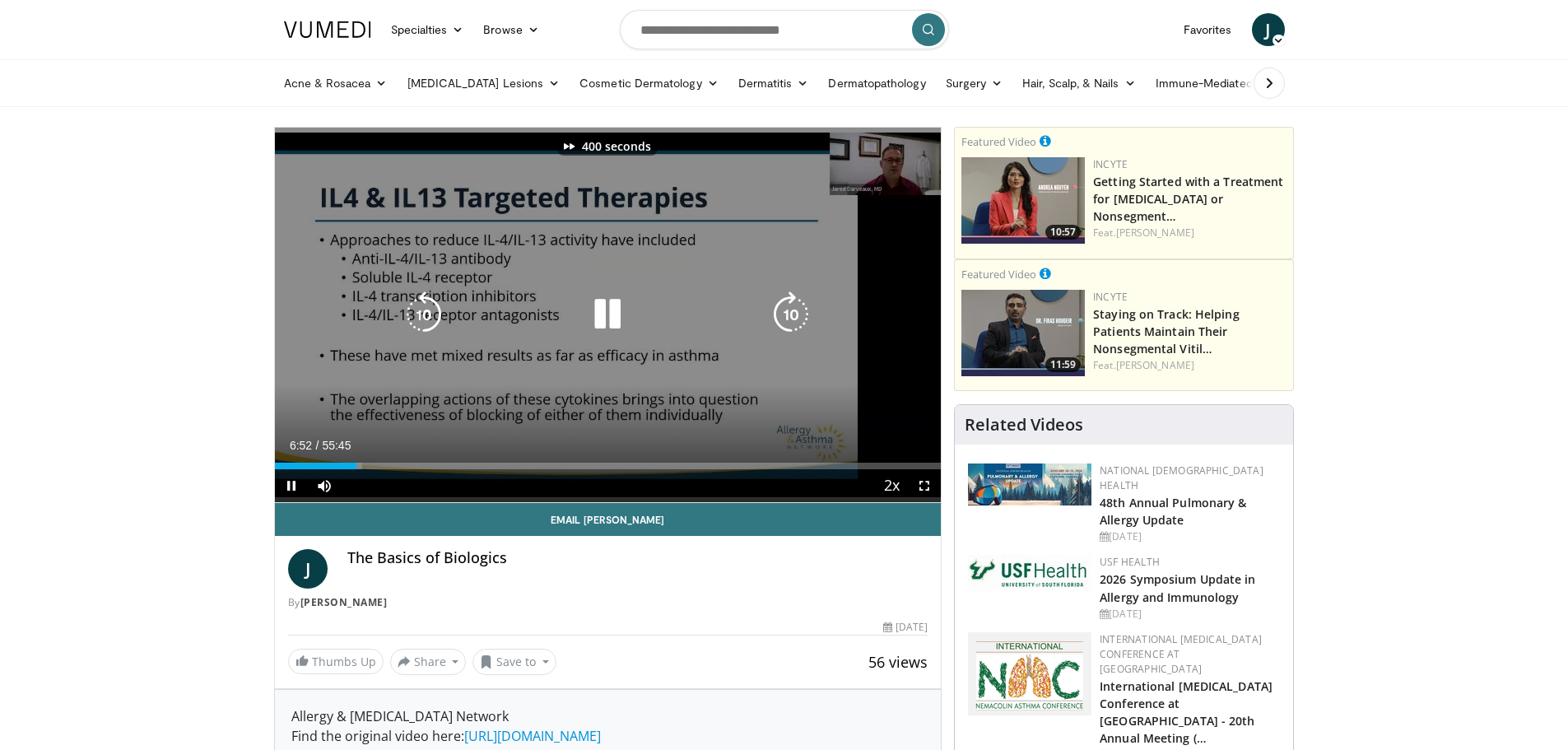
click at [785, 312] on icon "Video Player" at bounding box center [790, 314] width 46 height 46
click at [794, 317] on icon "Video Player" at bounding box center [790, 314] width 46 height 46
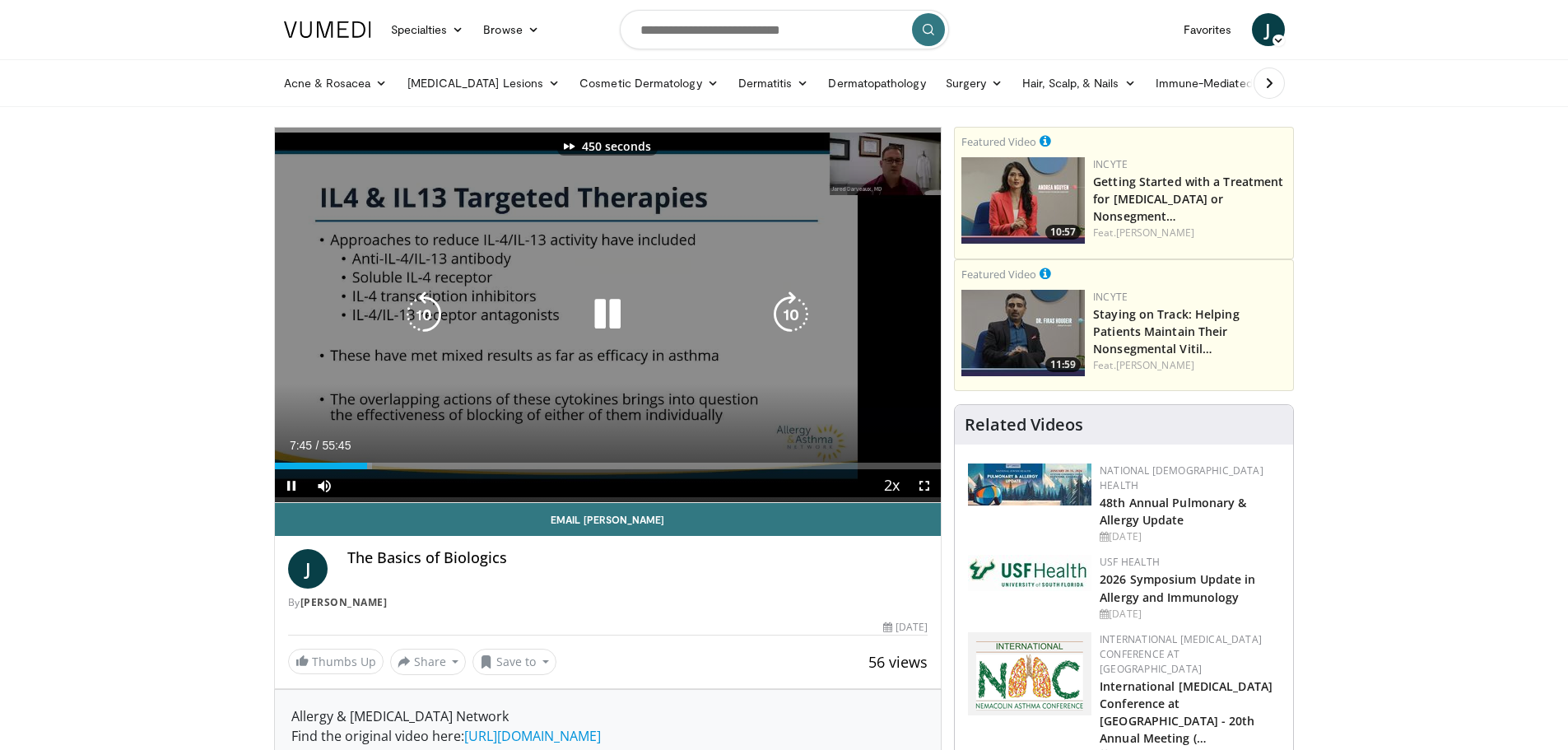
click at [794, 317] on icon "Video Player" at bounding box center [790, 314] width 46 height 46
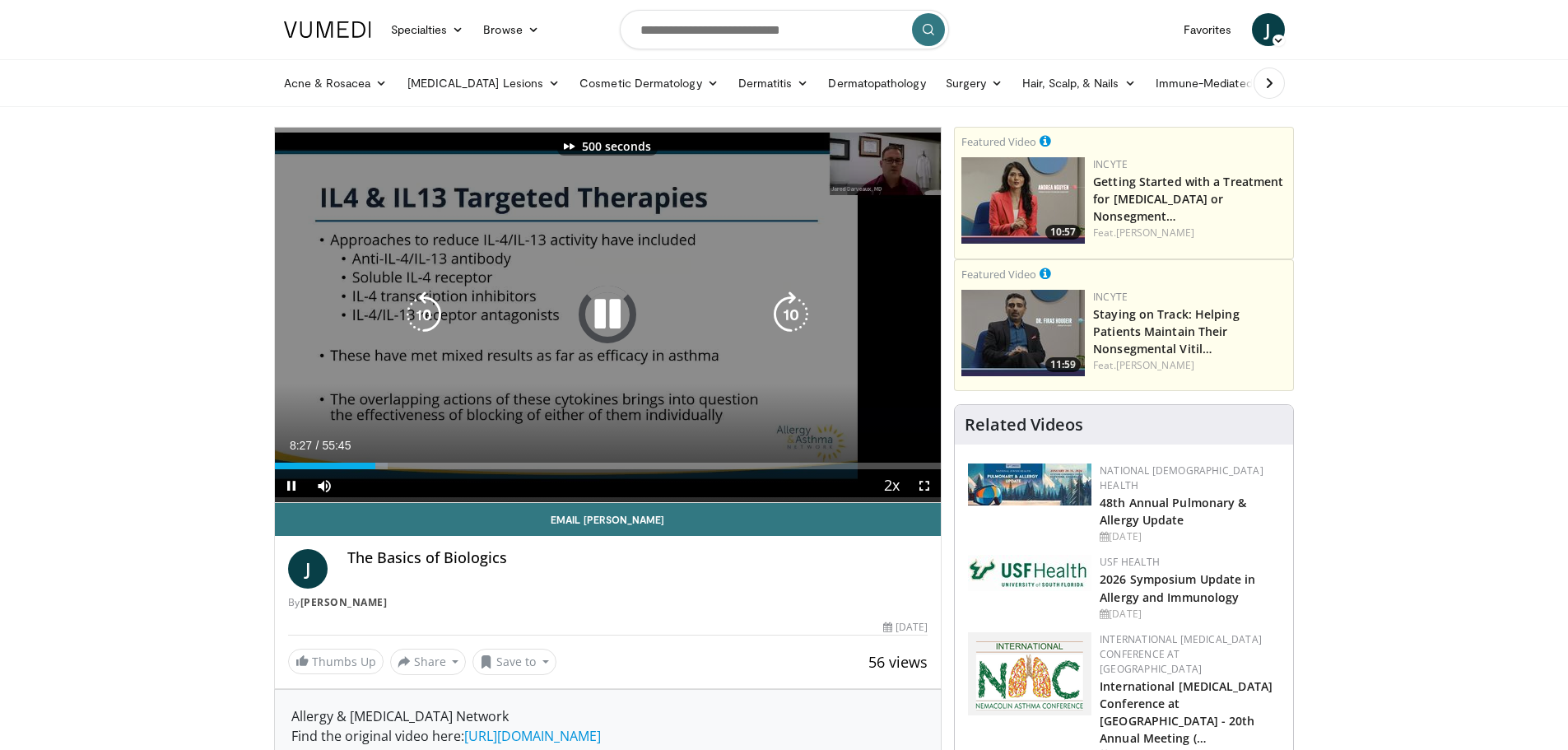
click at [794, 317] on icon "Video Player" at bounding box center [790, 314] width 46 height 46
click at [793, 318] on icon "Video Player" at bounding box center [790, 314] width 46 height 46
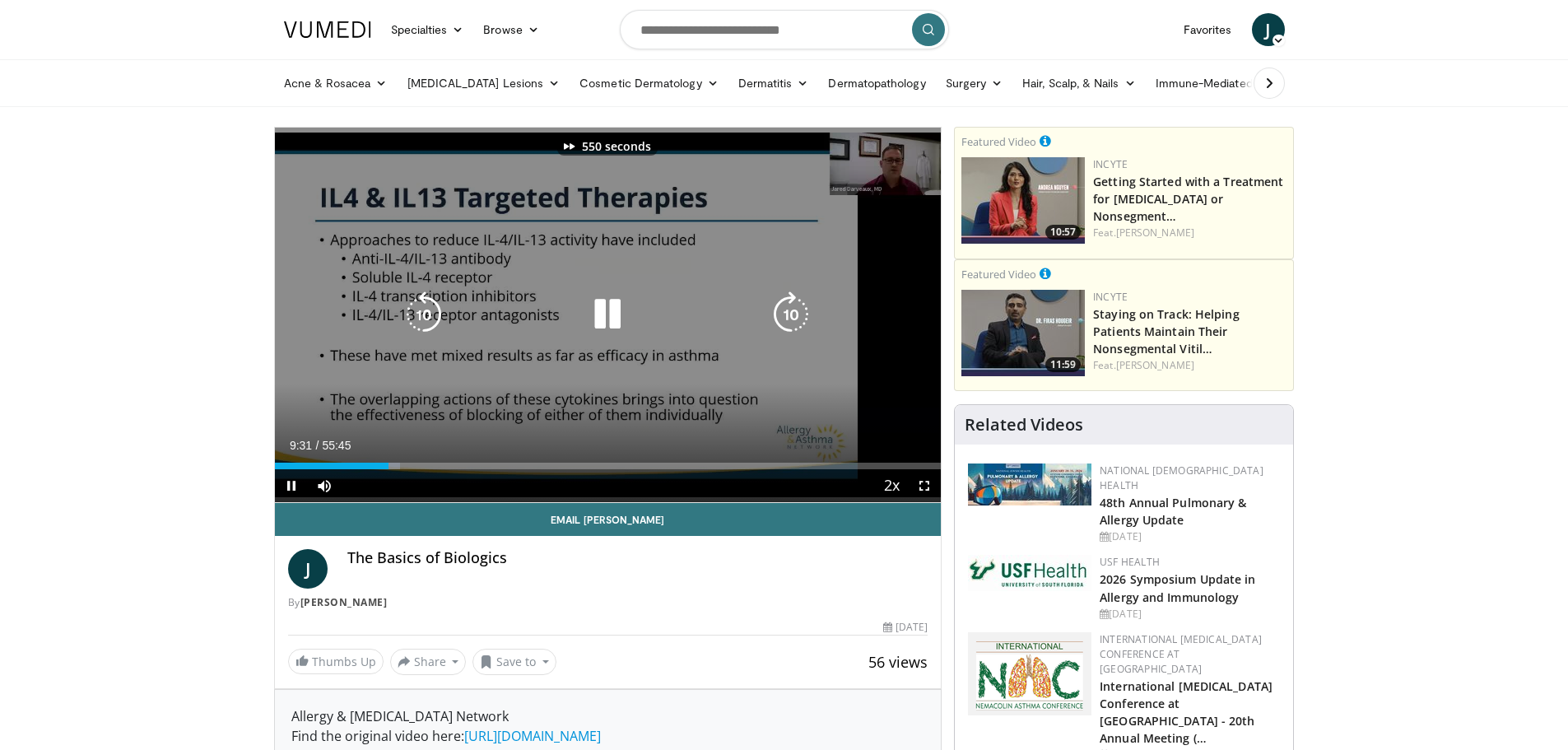
click at [793, 318] on icon "Video Player" at bounding box center [790, 314] width 46 height 46
click at [794, 317] on icon "Video Player" at bounding box center [790, 314] width 46 height 46
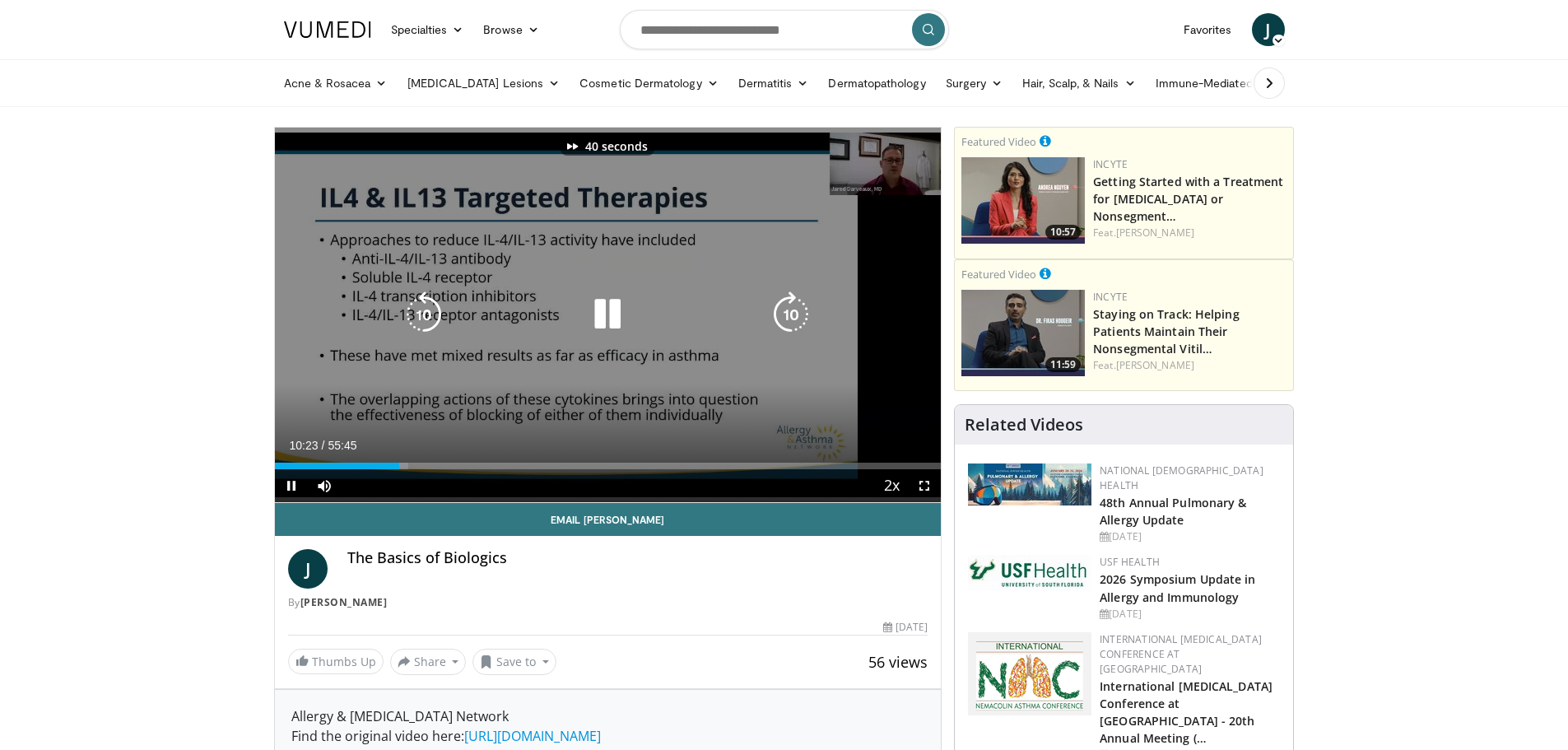
click at [794, 317] on icon "Video Player" at bounding box center [790, 314] width 46 height 46
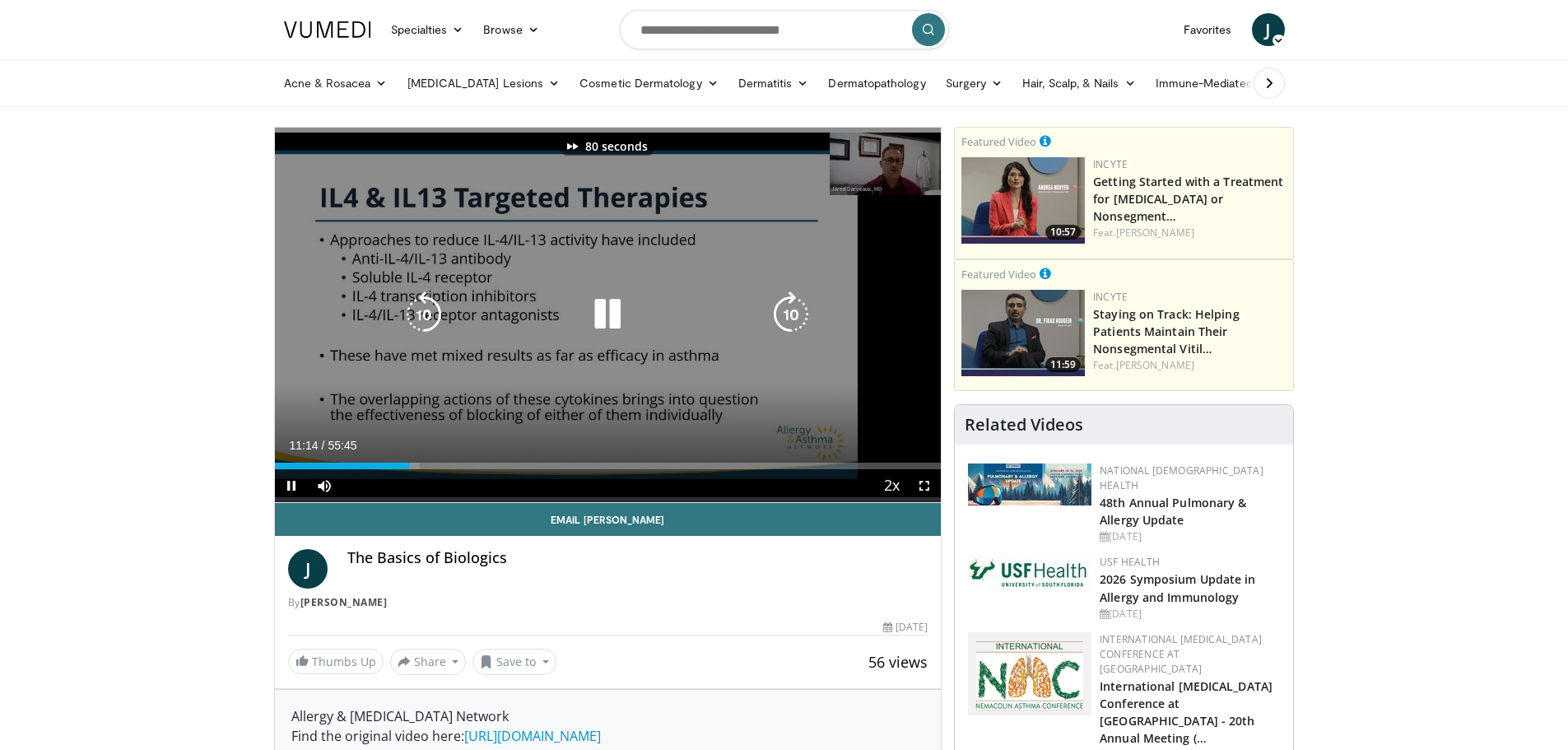
click at [794, 317] on icon "Video Player" at bounding box center [790, 314] width 46 height 46
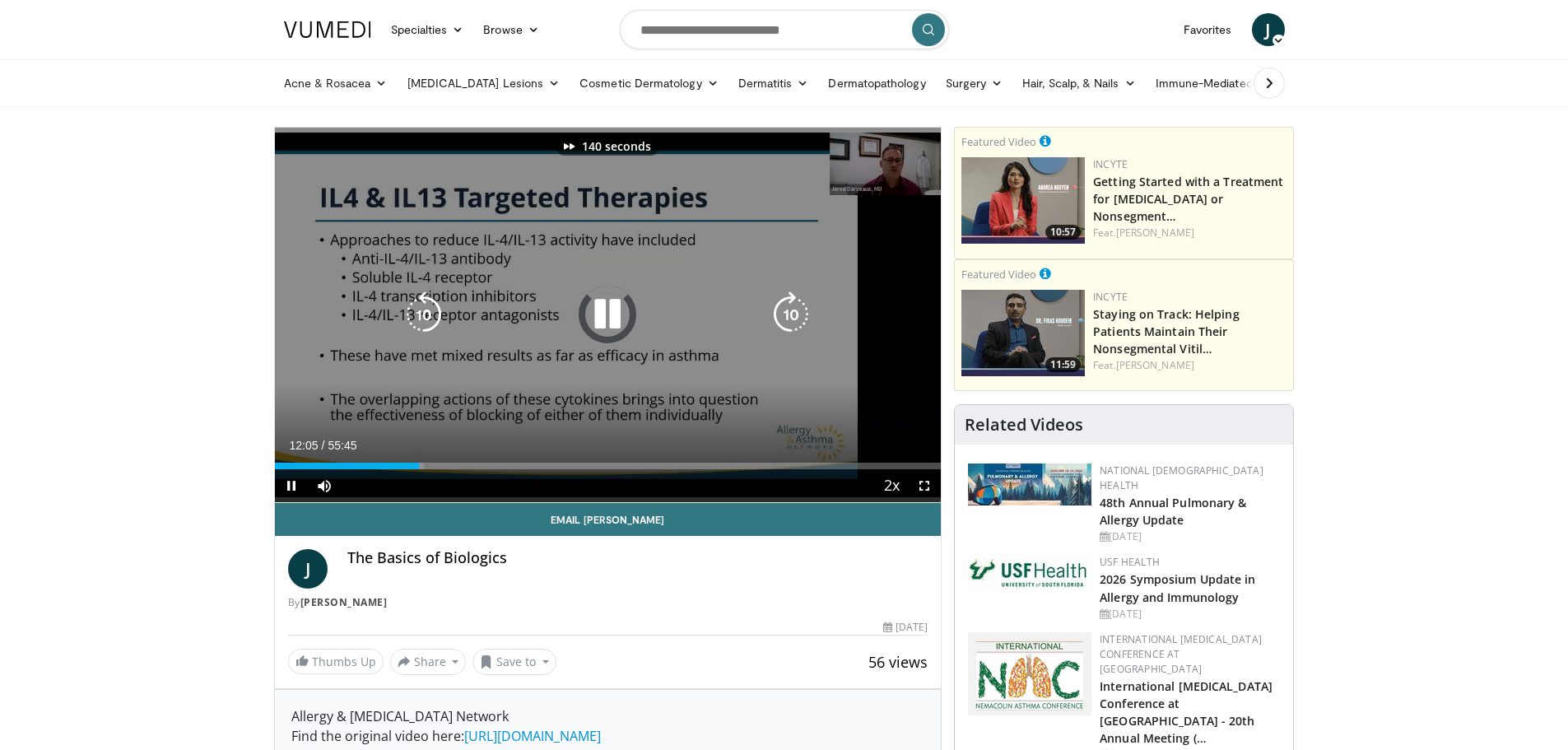
click at [794, 317] on icon "Video Player" at bounding box center [790, 314] width 46 height 46
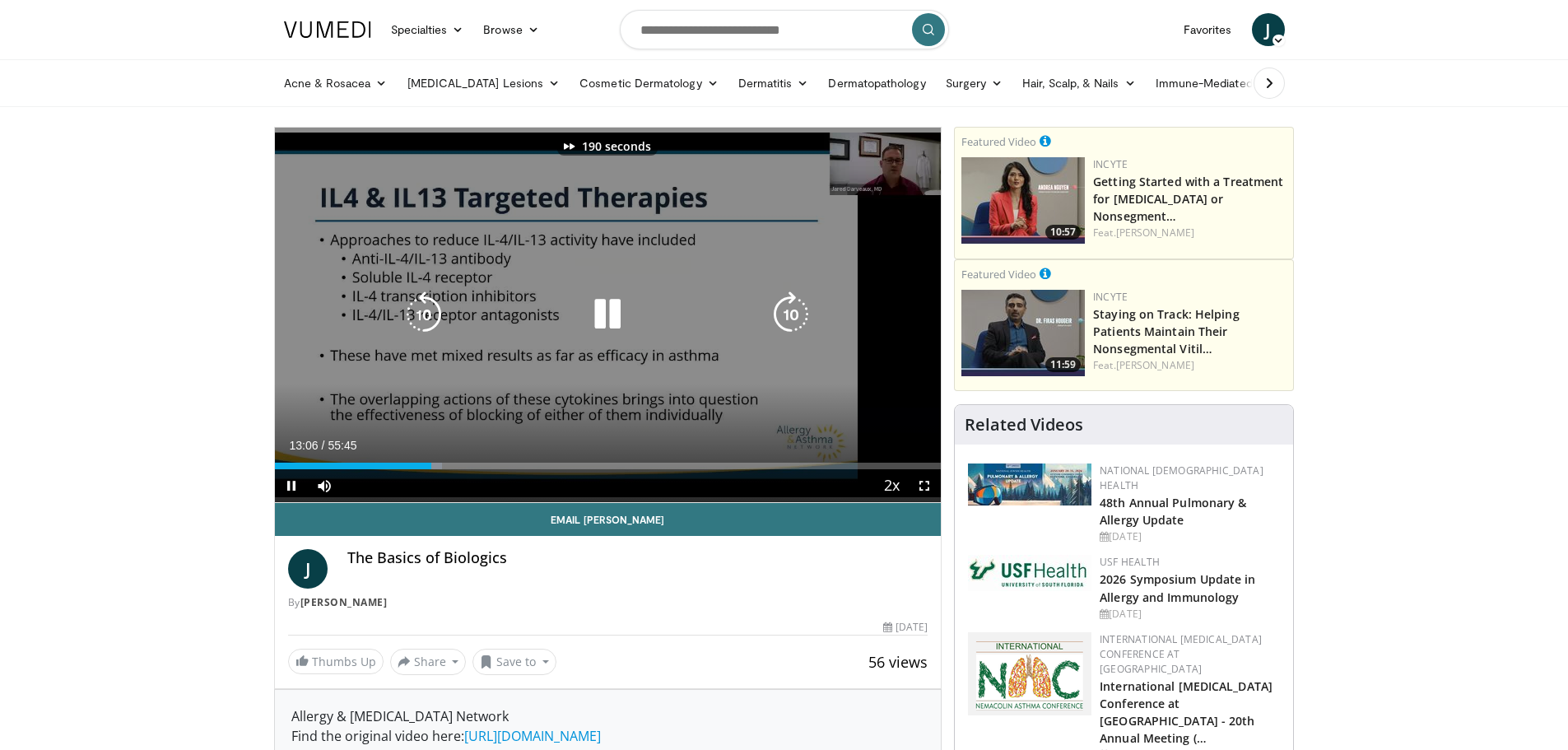
click at [794, 317] on icon "Video Player" at bounding box center [790, 314] width 46 height 46
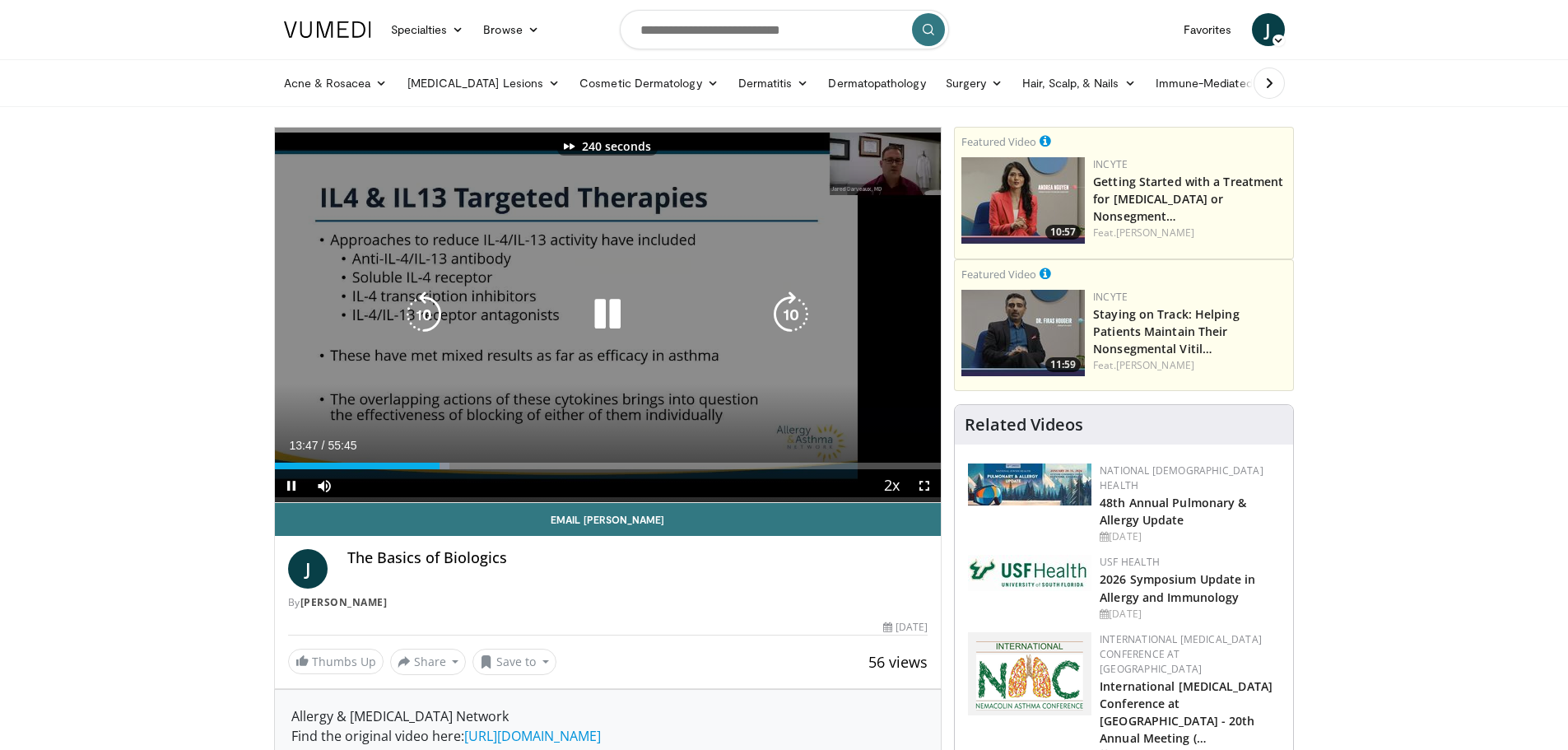
click at [794, 317] on icon "Video Player" at bounding box center [790, 314] width 46 height 46
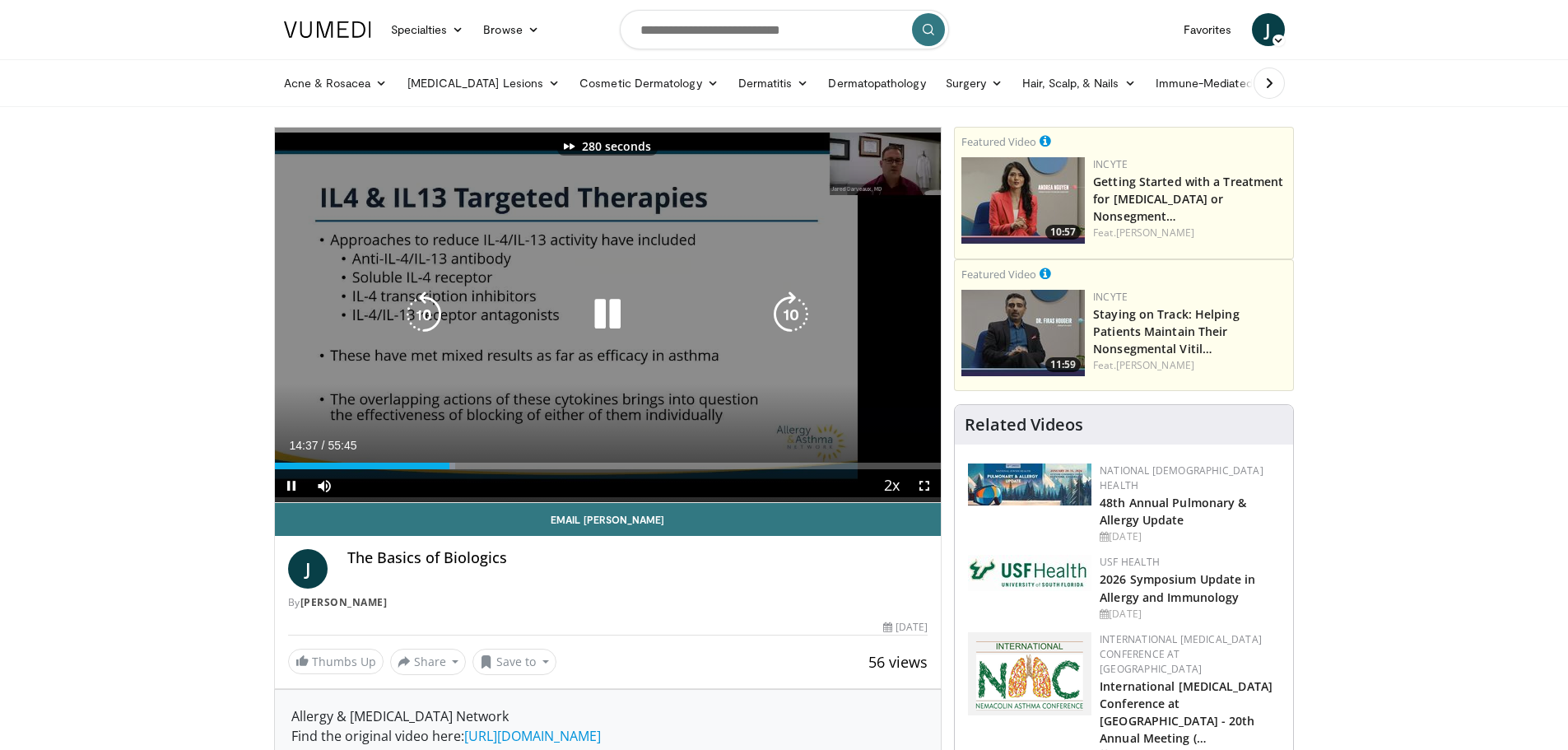
click at [794, 317] on icon "Video Player" at bounding box center [790, 314] width 46 height 46
click at [786, 313] on icon "Video Player" at bounding box center [790, 314] width 46 height 46
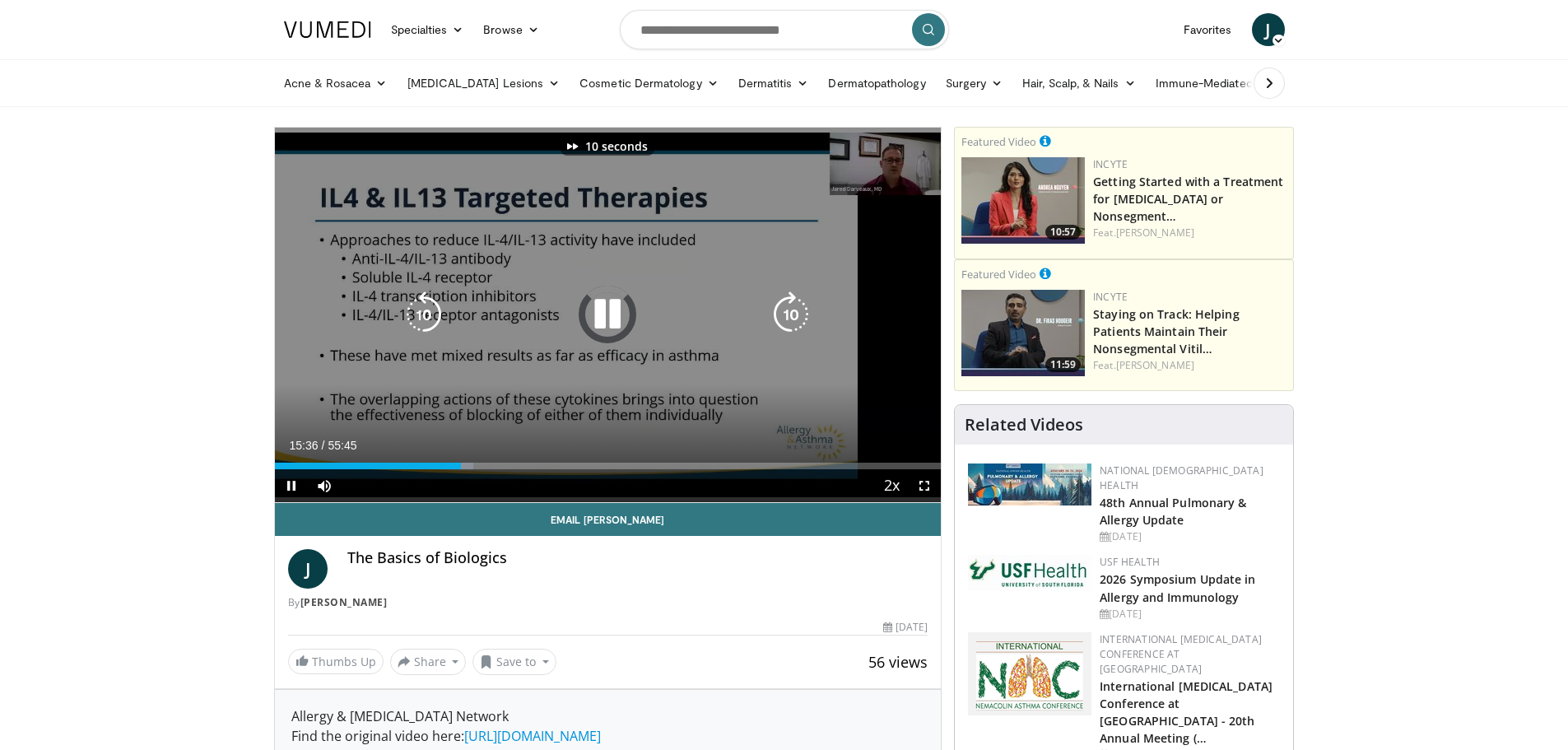
click at [786, 313] on icon "Video Player" at bounding box center [790, 314] width 46 height 46
click at [787, 314] on icon "Video Player" at bounding box center [790, 314] width 46 height 46
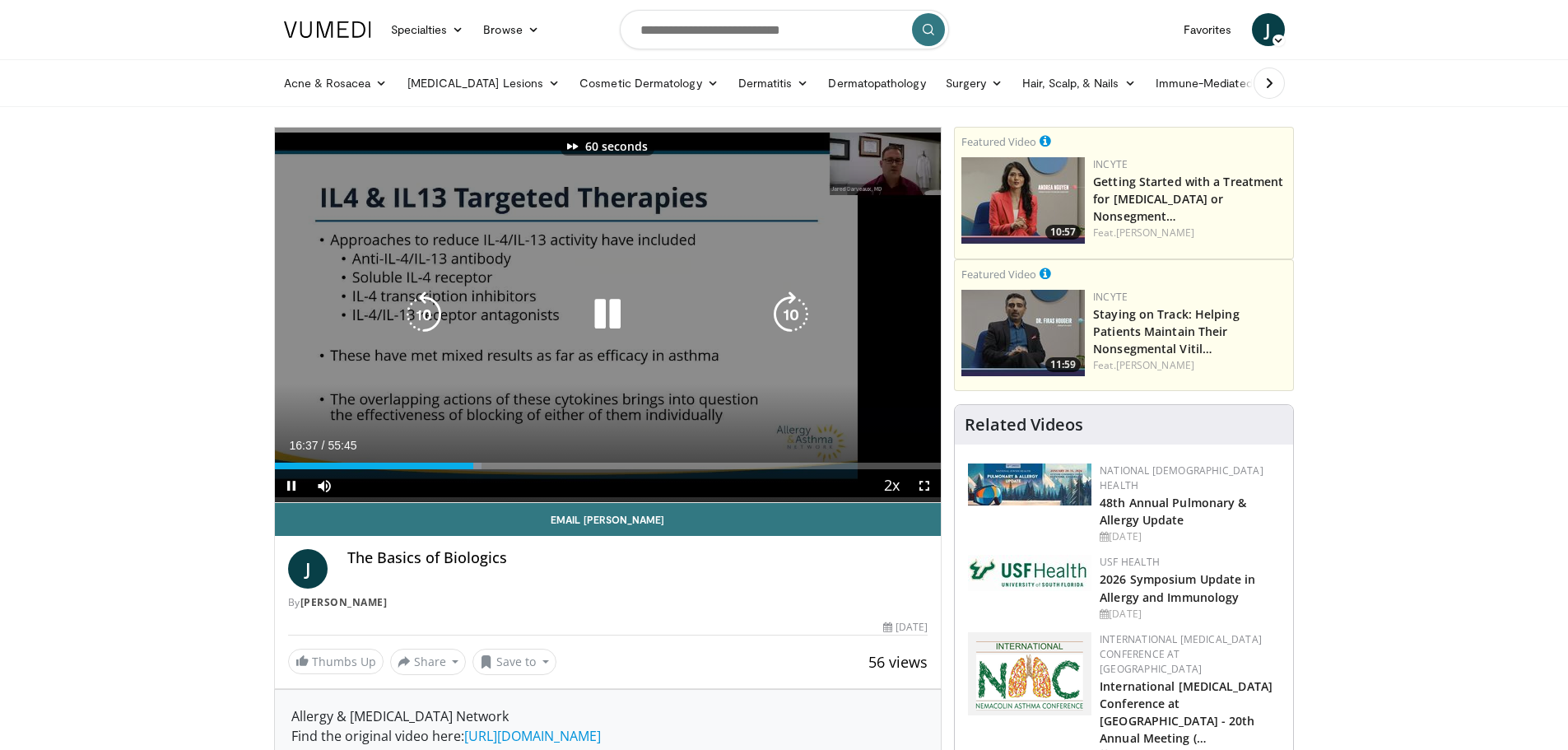
click at [787, 314] on icon "Video Player" at bounding box center [790, 314] width 46 height 46
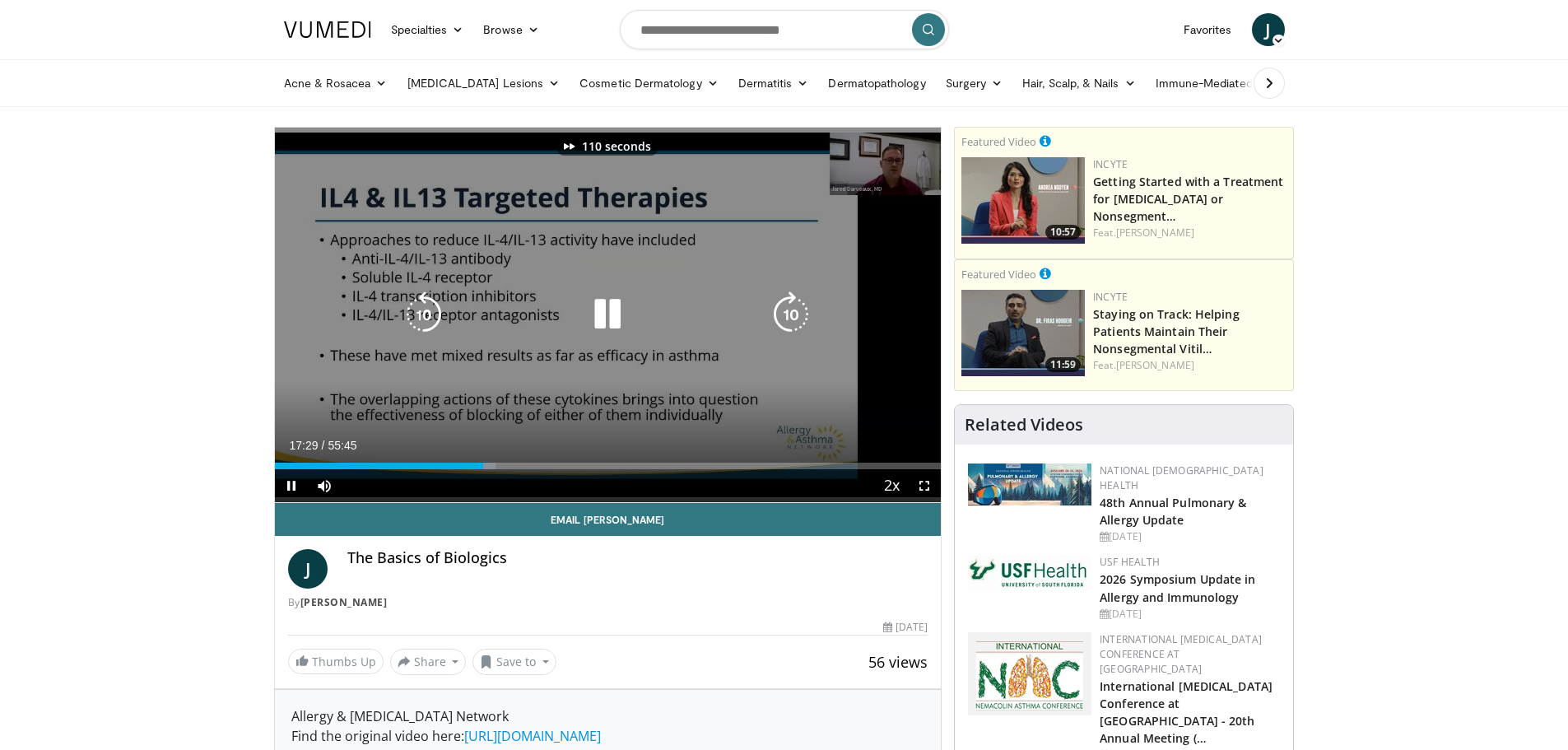
click at [790, 318] on icon "Video Player" at bounding box center [790, 314] width 46 height 46
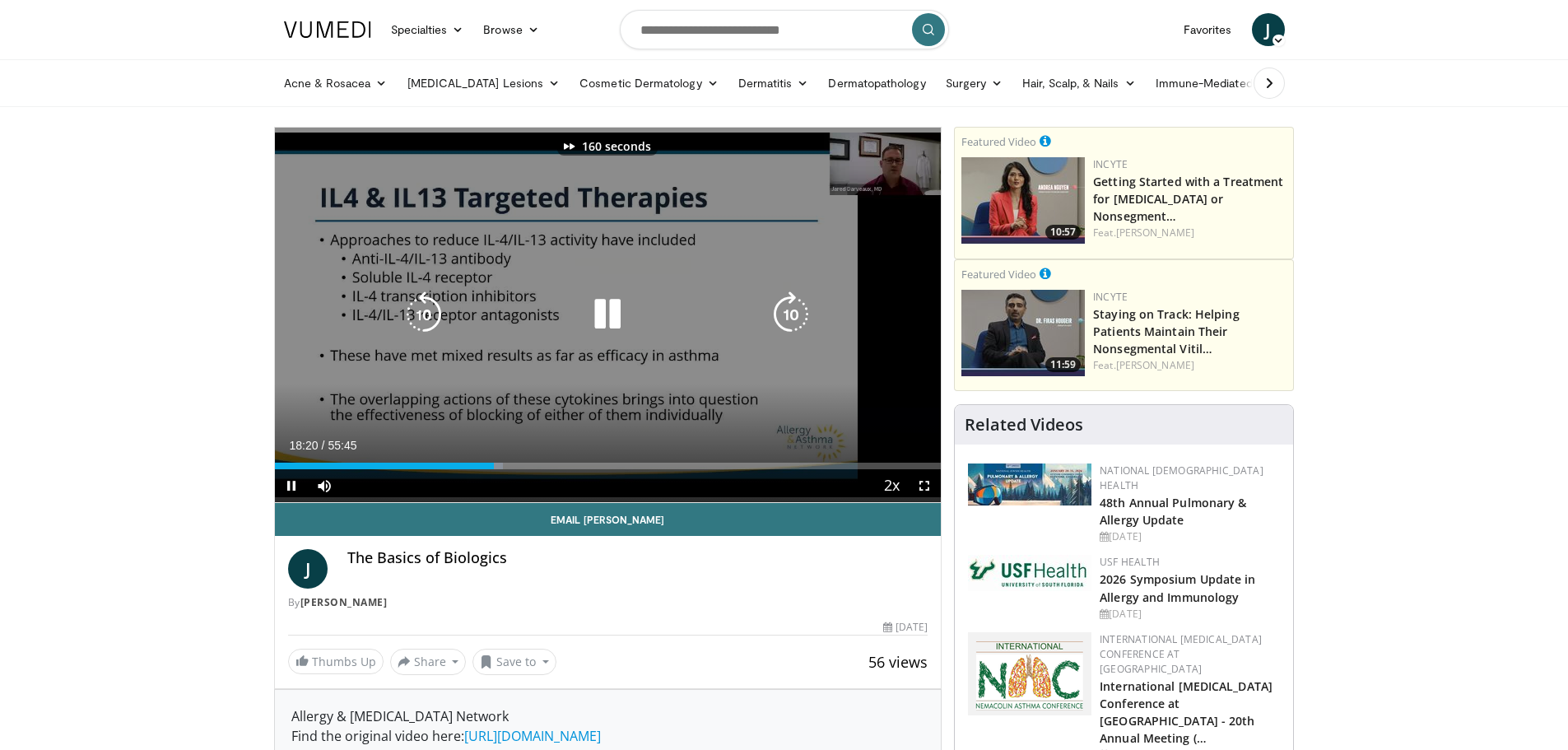
click at [790, 318] on icon "Video Player" at bounding box center [790, 314] width 46 height 46
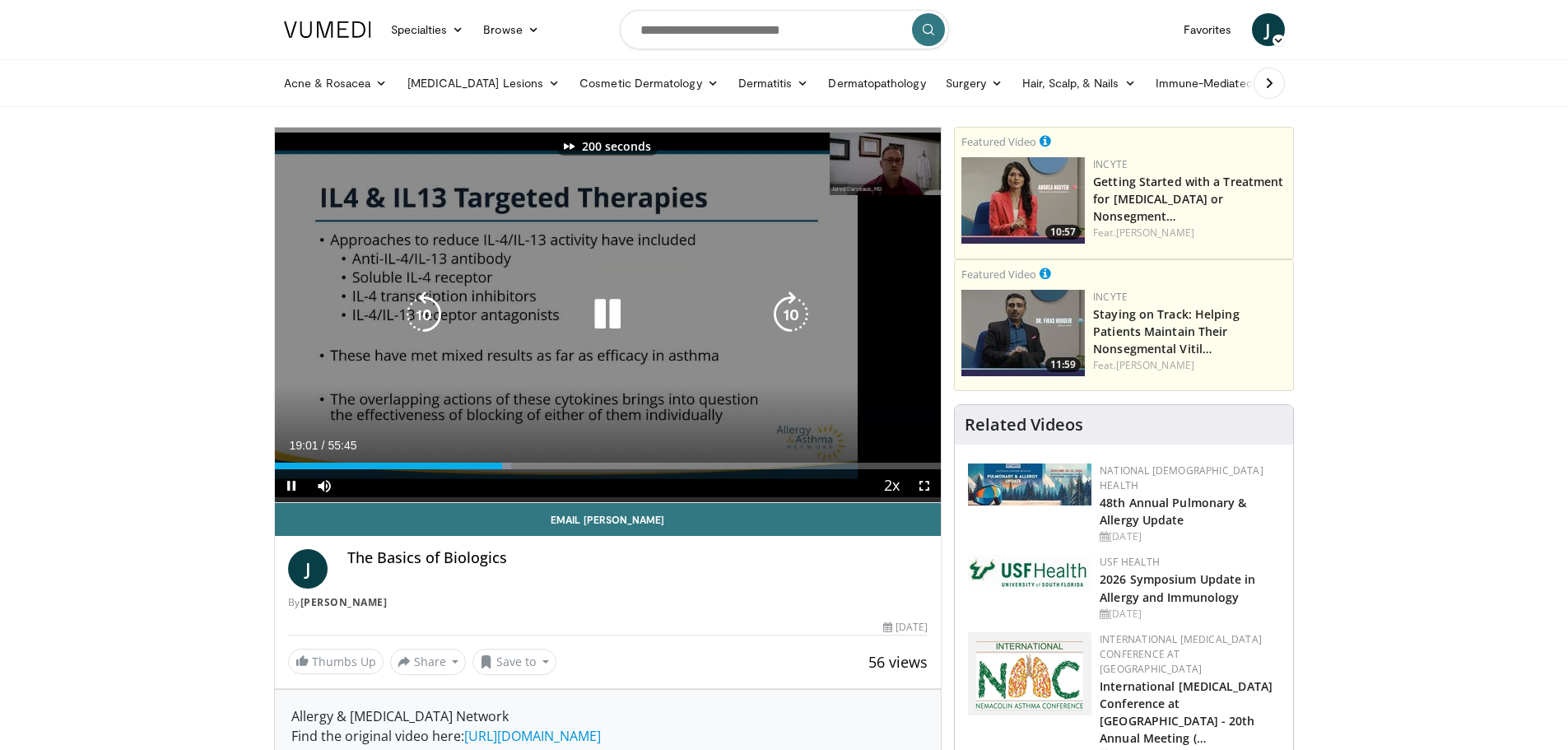
click at [790, 318] on icon "Video Player" at bounding box center [790, 314] width 46 height 46
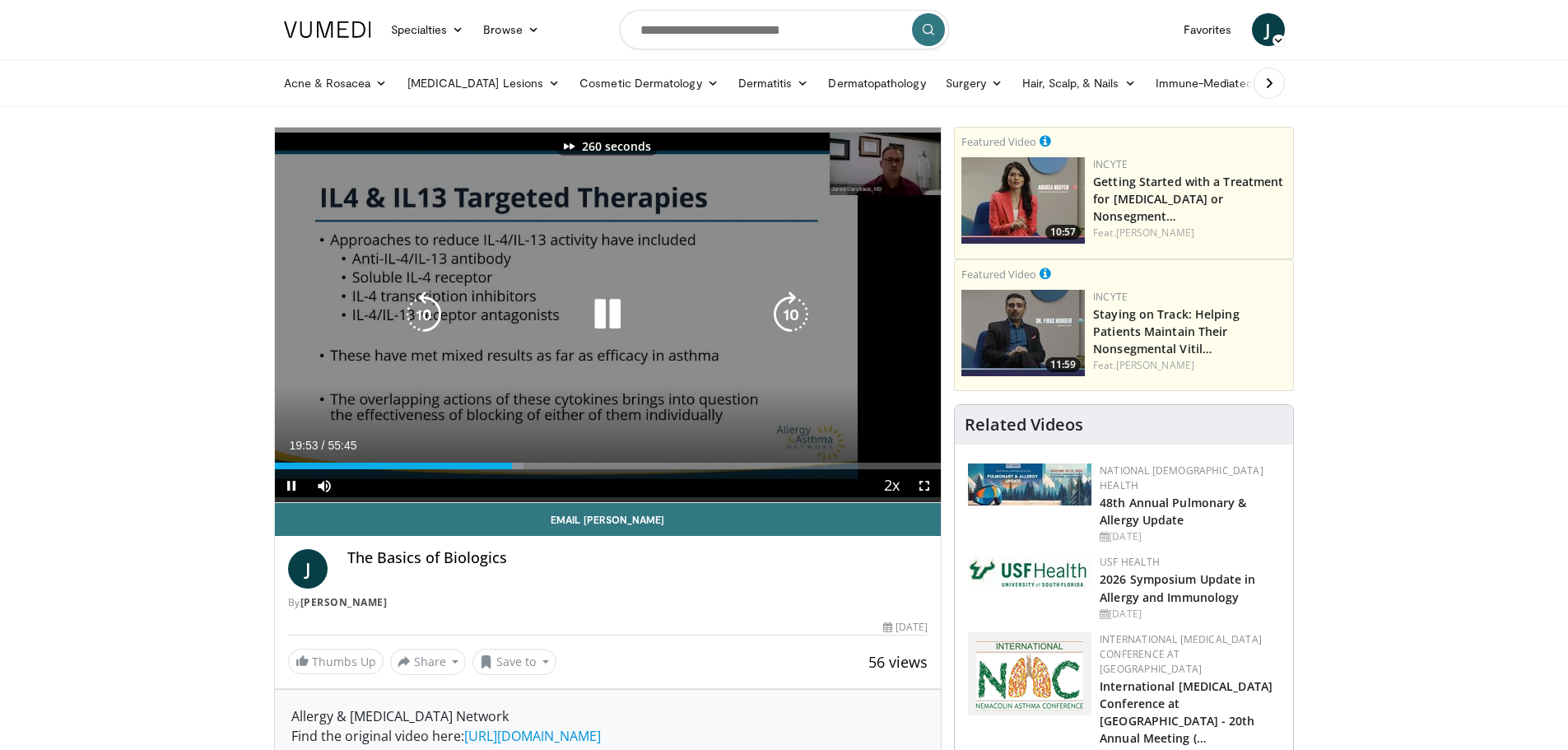
click at [790, 318] on icon "Video Player" at bounding box center [790, 314] width 46 height 46
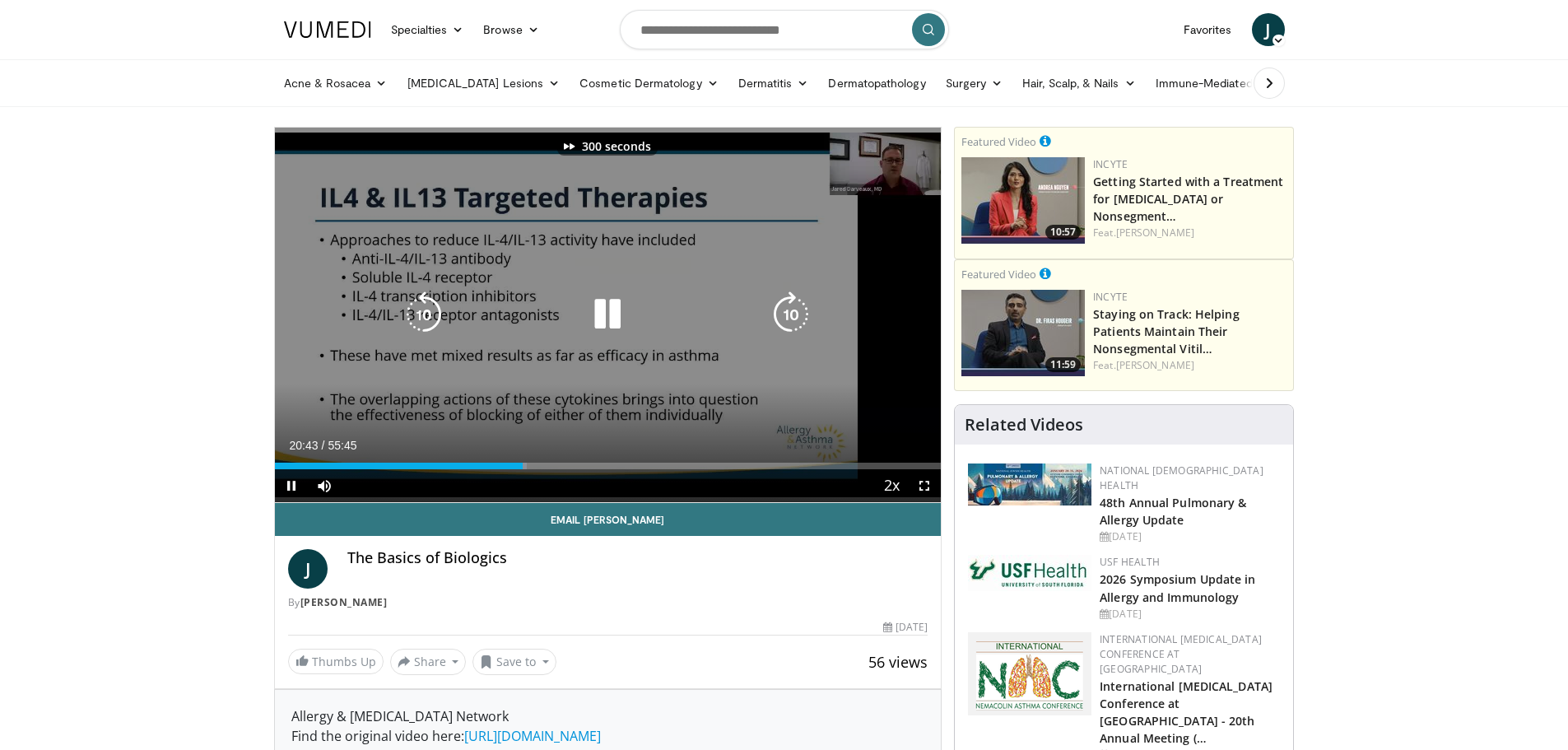
click at [790, 318] on icon "Video Player" at bounding box center [790, 314] width 46 height 46
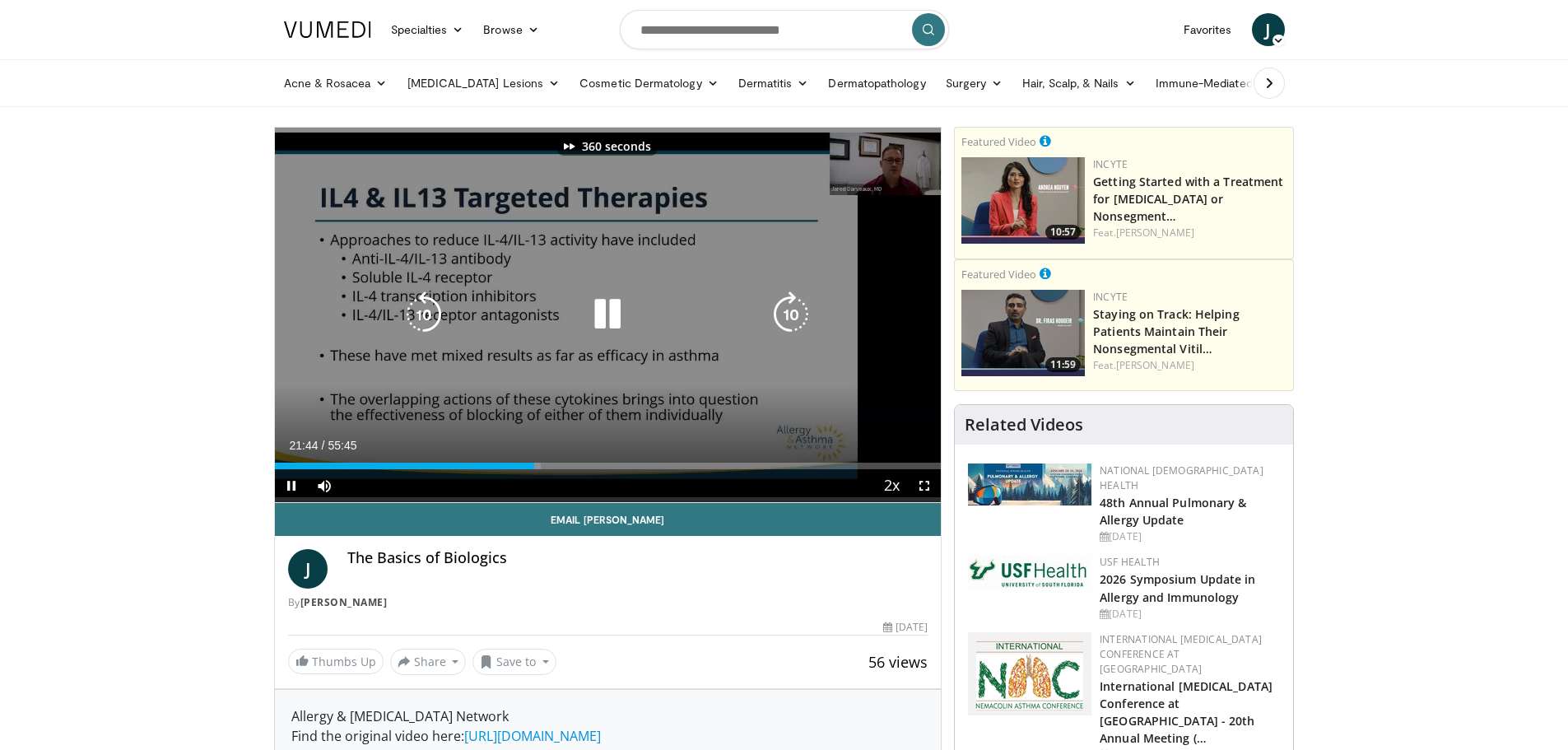
click at [790, 318] on icon "Video Player" at bounding box center [790, 314] width 46 height 46
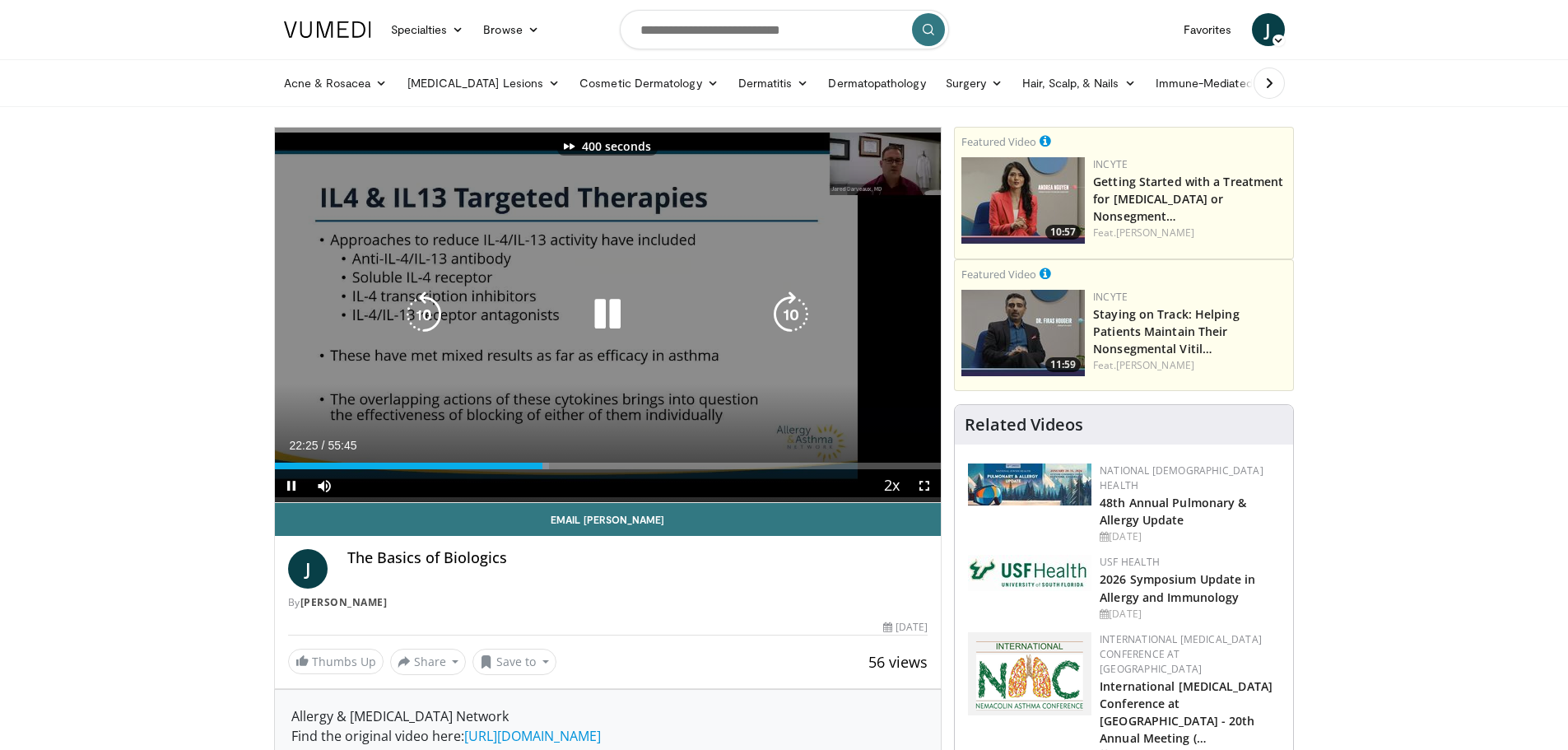
click at [790, 318] on icon "Video Player" at bounding box center [790, 314] width 46 height 46
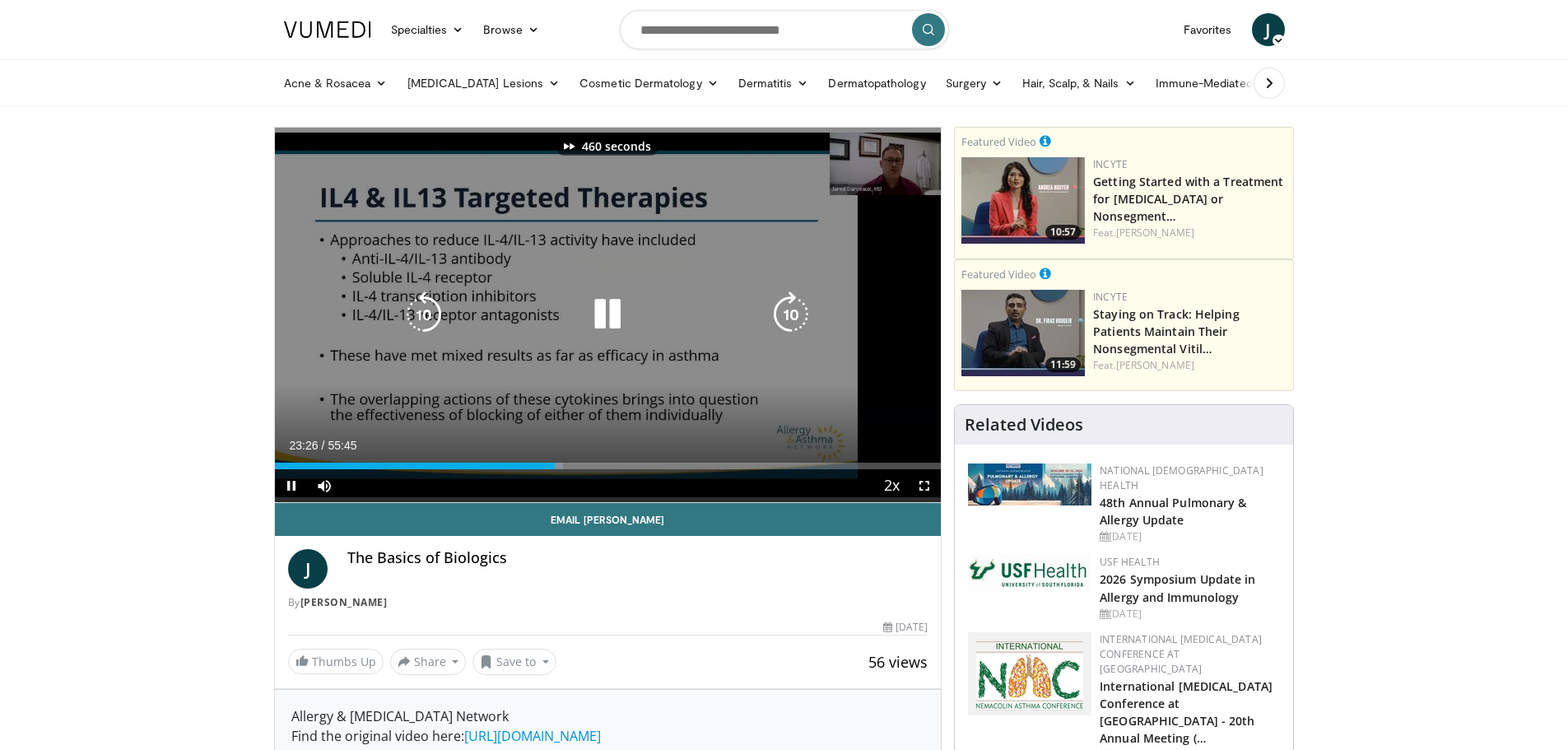
click at [790, 318] on icon "Video Player" at bounding box center [790, 314] width 46 height 46
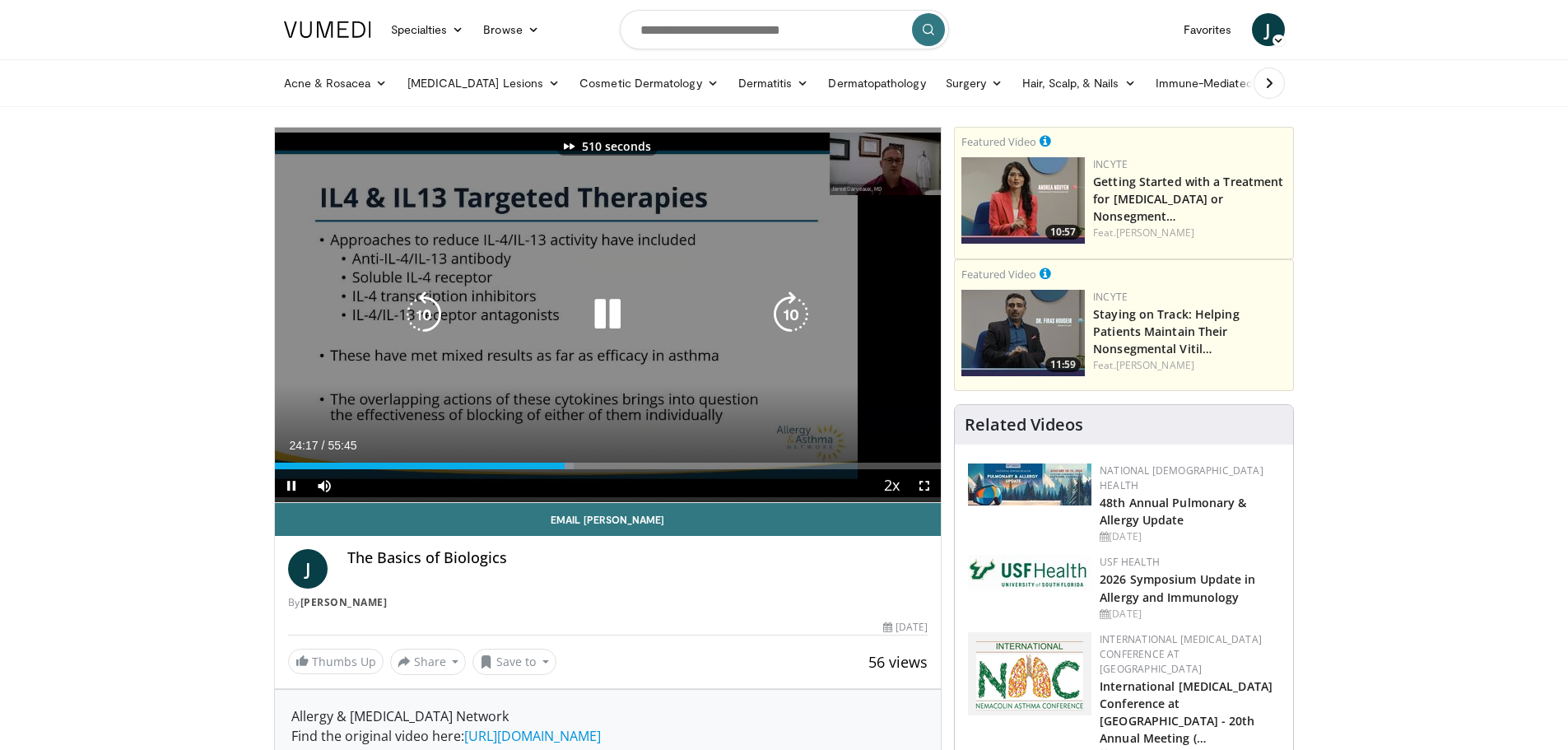
click at [790, 318] on icon "Video Player" at bounding box center [790, 314] width 46 height 46
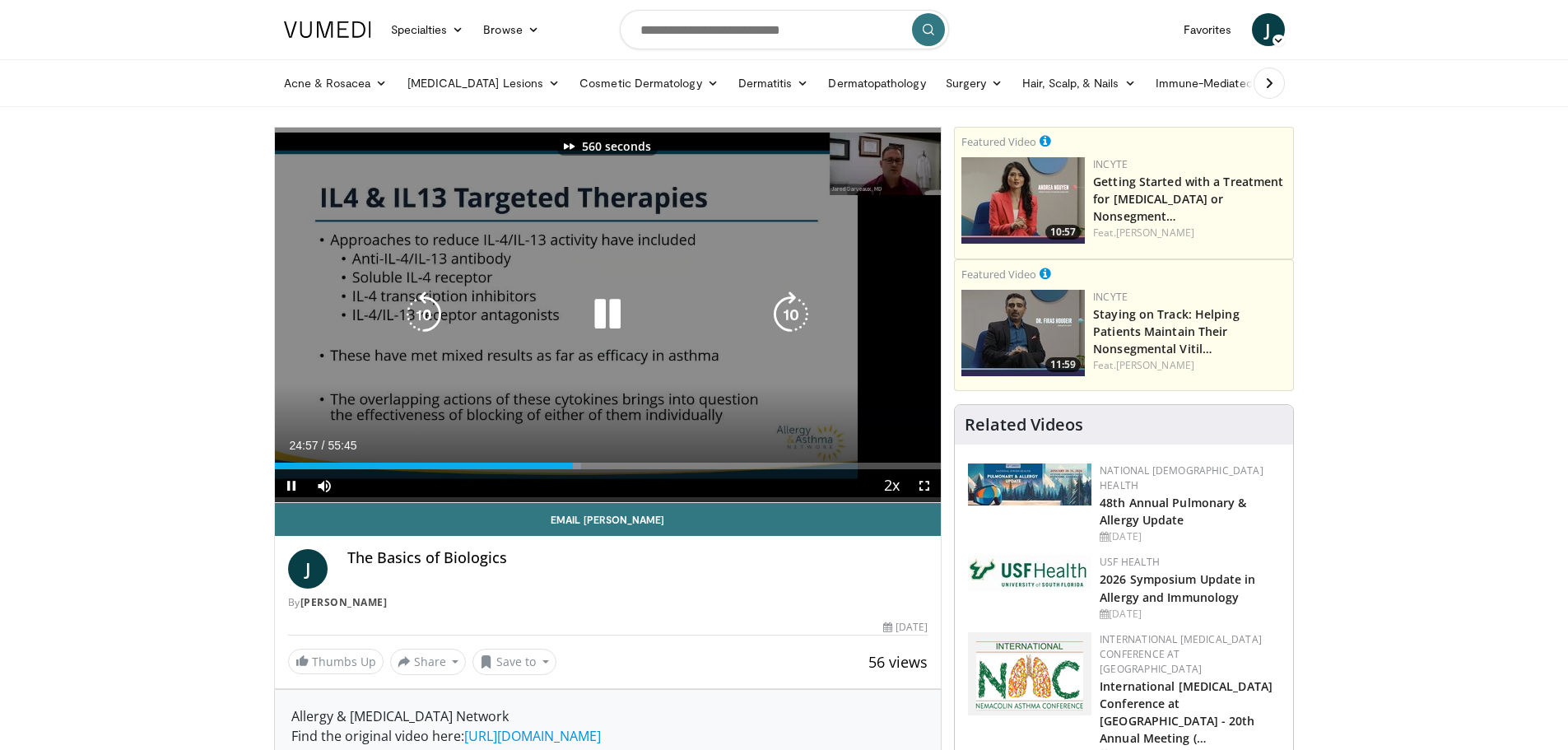
click at [790, 318] on icon "Video Player" at bounding box center [790, 314] width 46 height 46
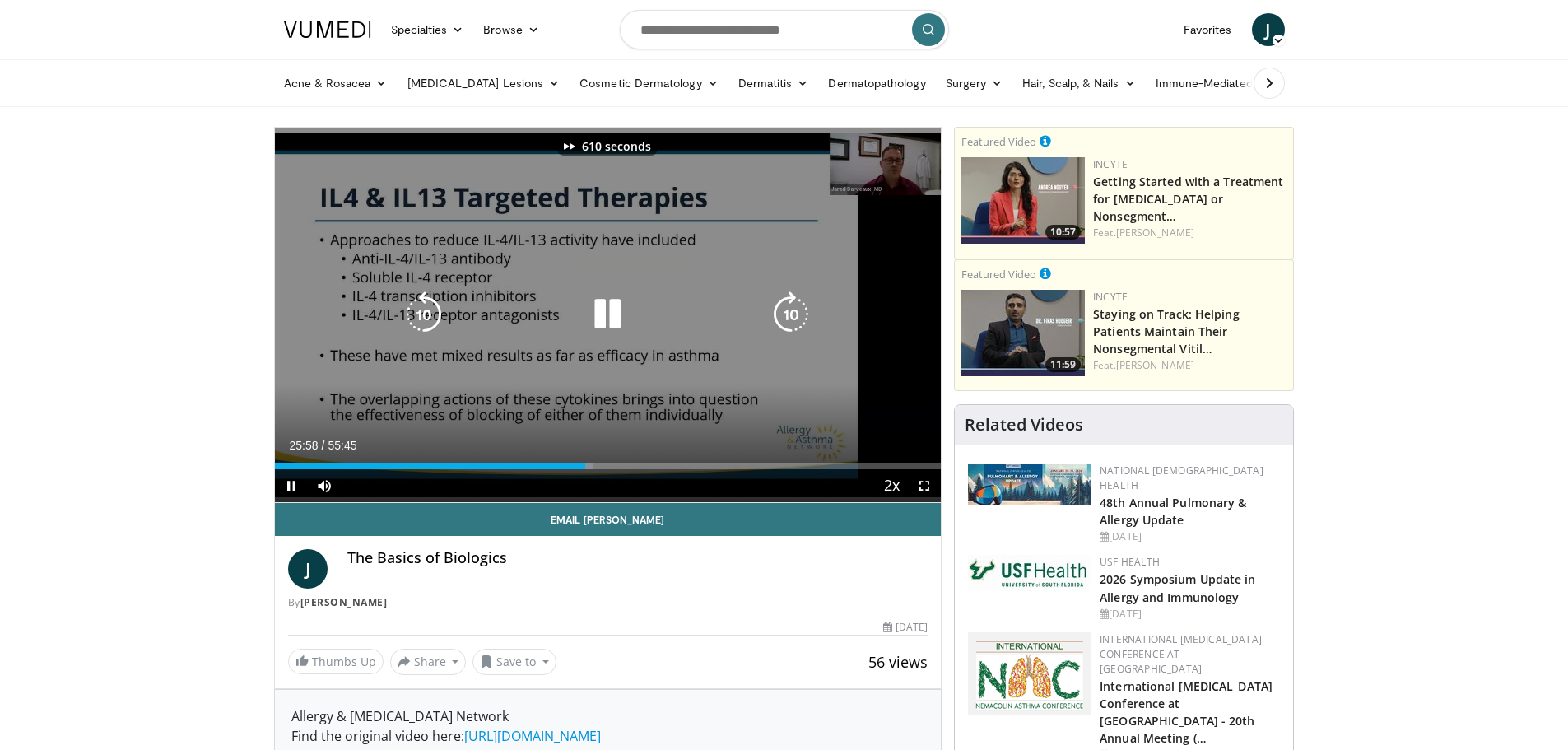
click at [790, 318] on icon "Video Player" at bounding box center [790, 314] width 46 height 46
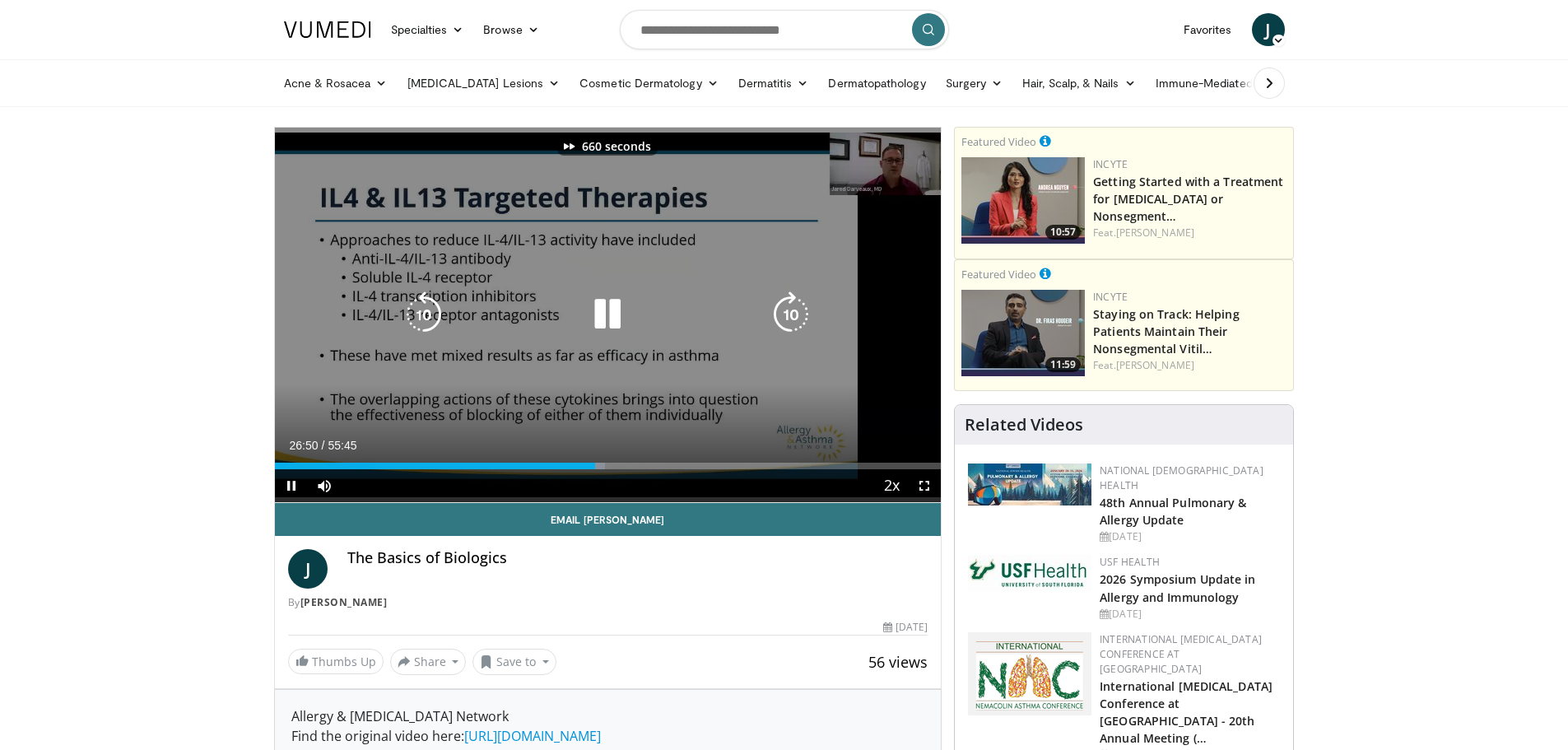
click at [790, 318] on icon "Video Player" at bounding box center [790, 314] width 46 height 46
click at [599, 313] on icon "Video Player" at bounding box center [607, 314] width 46 height 46
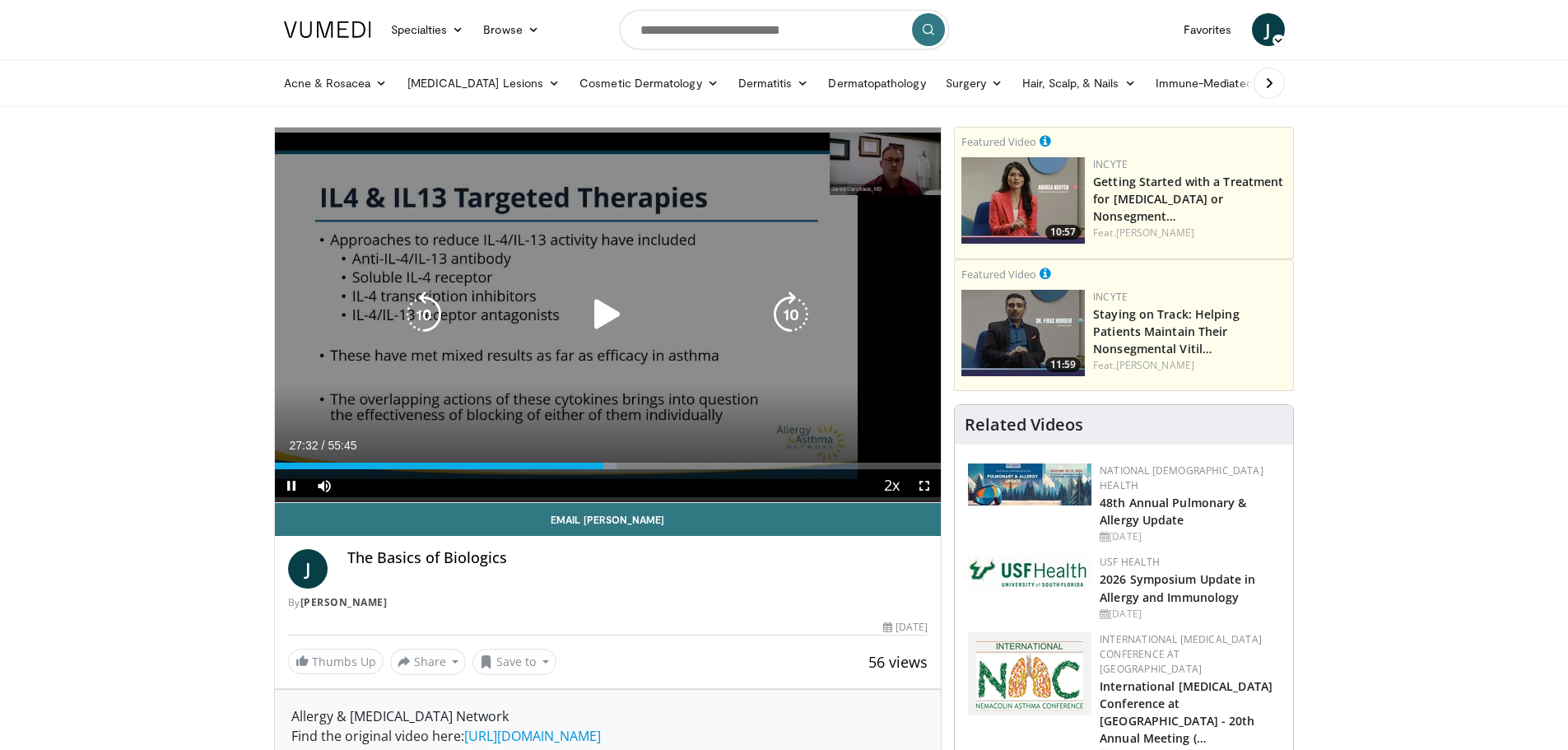
click at [608, 298] on icon "Video Player" at bounding box center [607, 314] width 46 height 46
click at [608, 306] on icon "Video Player" at bounding box center [607, 314] width 46 height 46
click at [280, 327] on div "700 seconds Tap to unmute" at bounding box center [608, 315] width 667 height 375
click at [621, 311] on icon "Video Player" at bounding box center [607, 314] width 46 height 46
click at [605, 321] on icon "Video Player" at bounding box center [607, 314] width 46 height 46
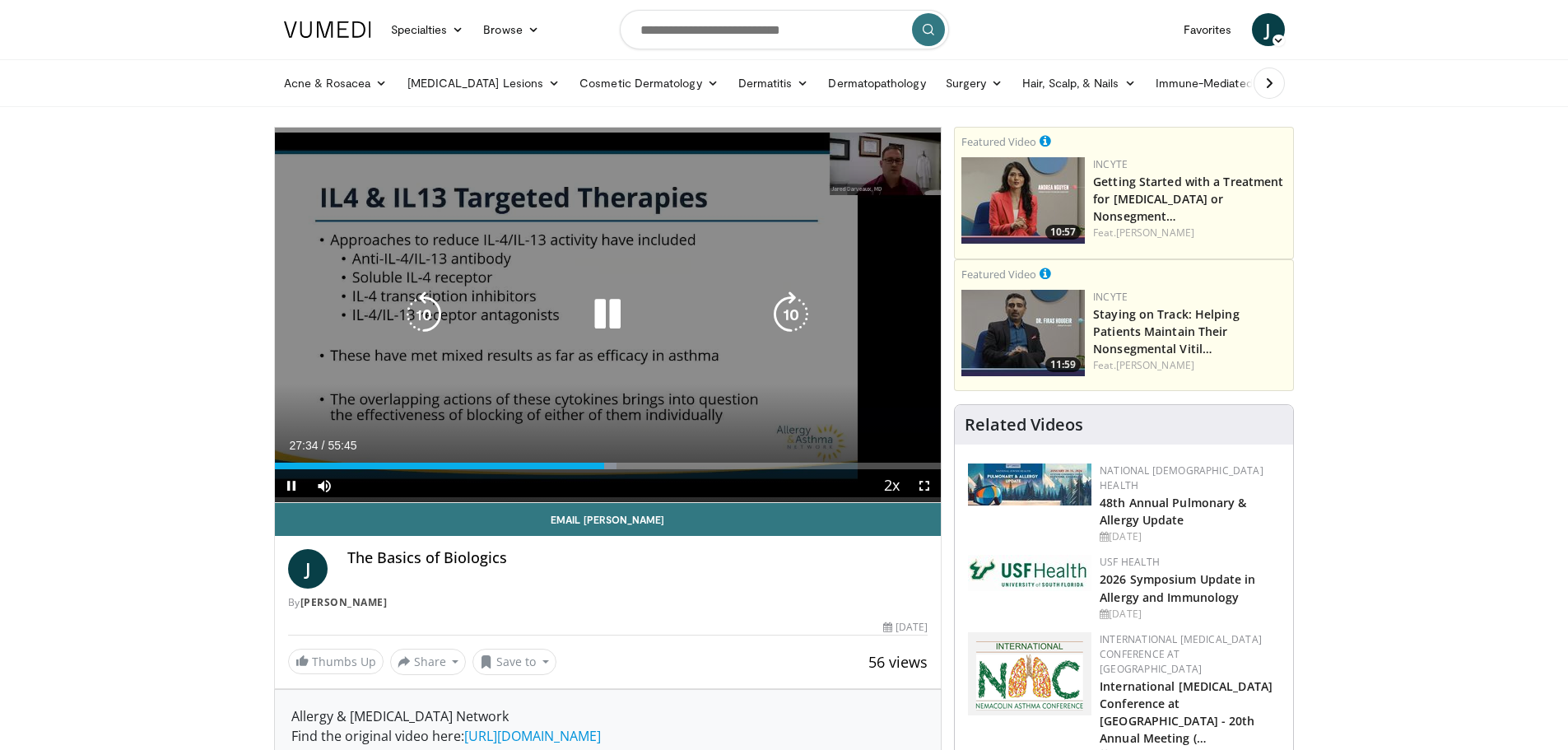
click at [802, 311] on icon "Video Player" at bounding box center [790, 314] width 46 height 46
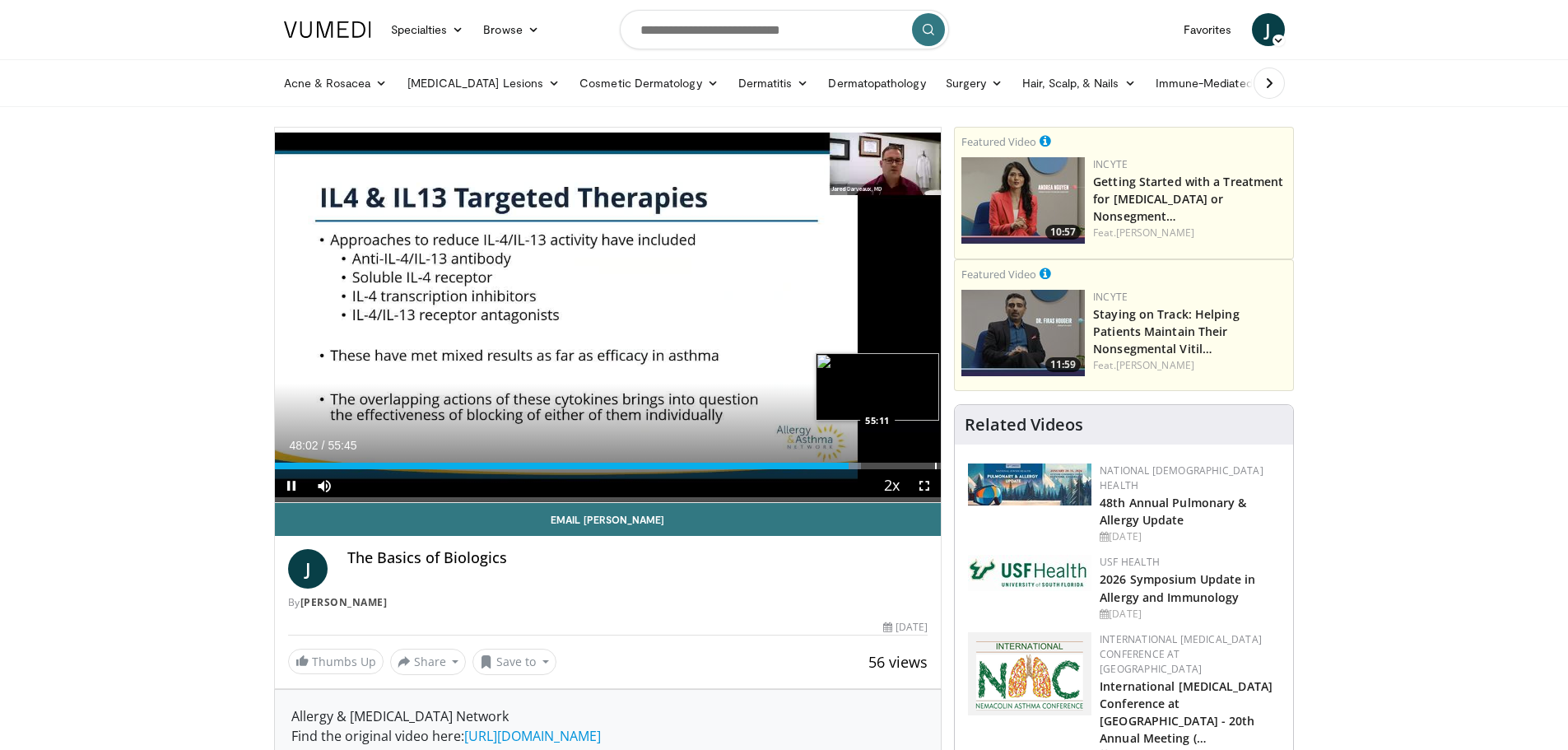
click at [935, 465] on div "Progress Bar" at bounding box center [936, 465] width 2 height 7
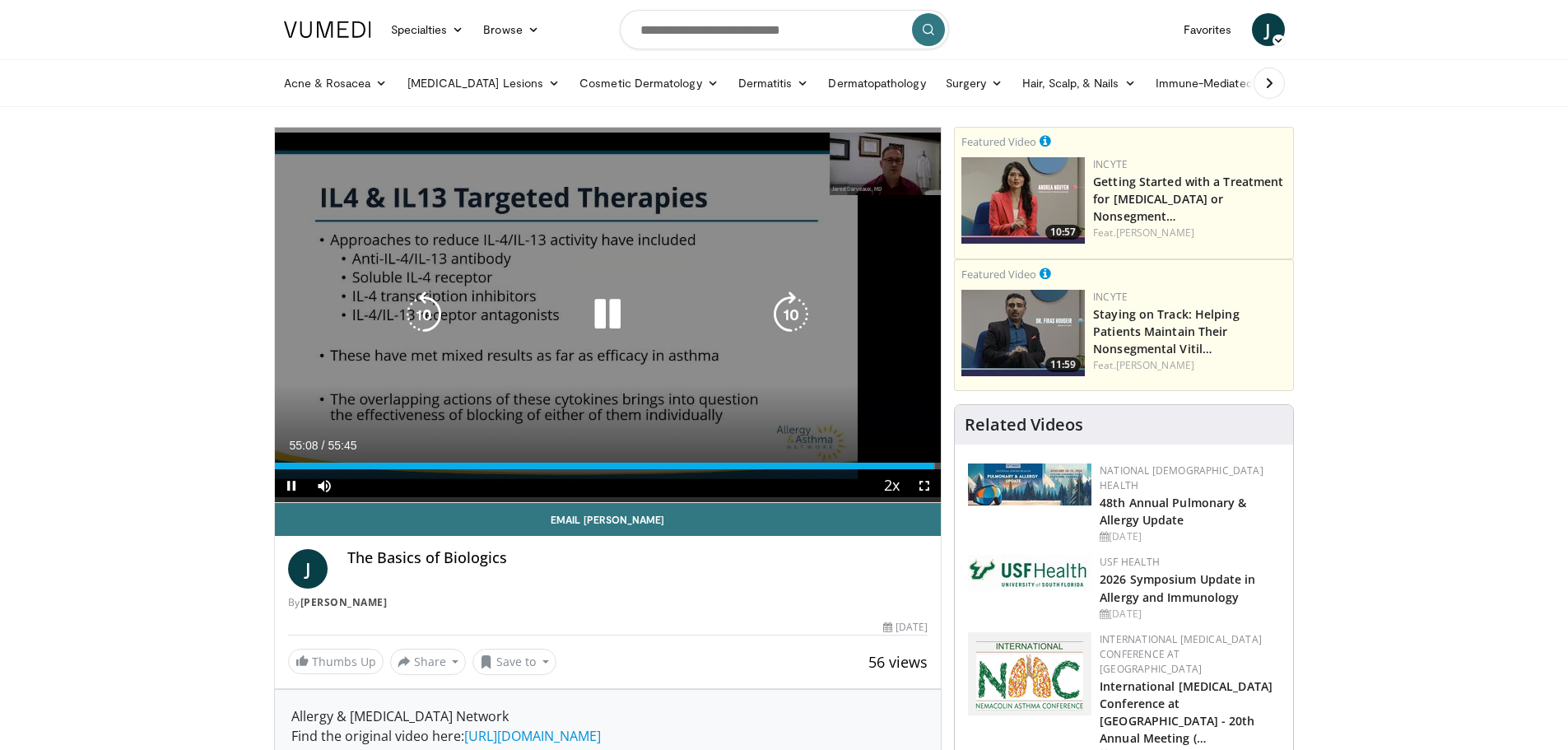
click at [607, 312] on icon "Video Player" at bounding box center [607, 314] width 46 height 46
